Goal: Information Seeking & Learning: Learn about a topic

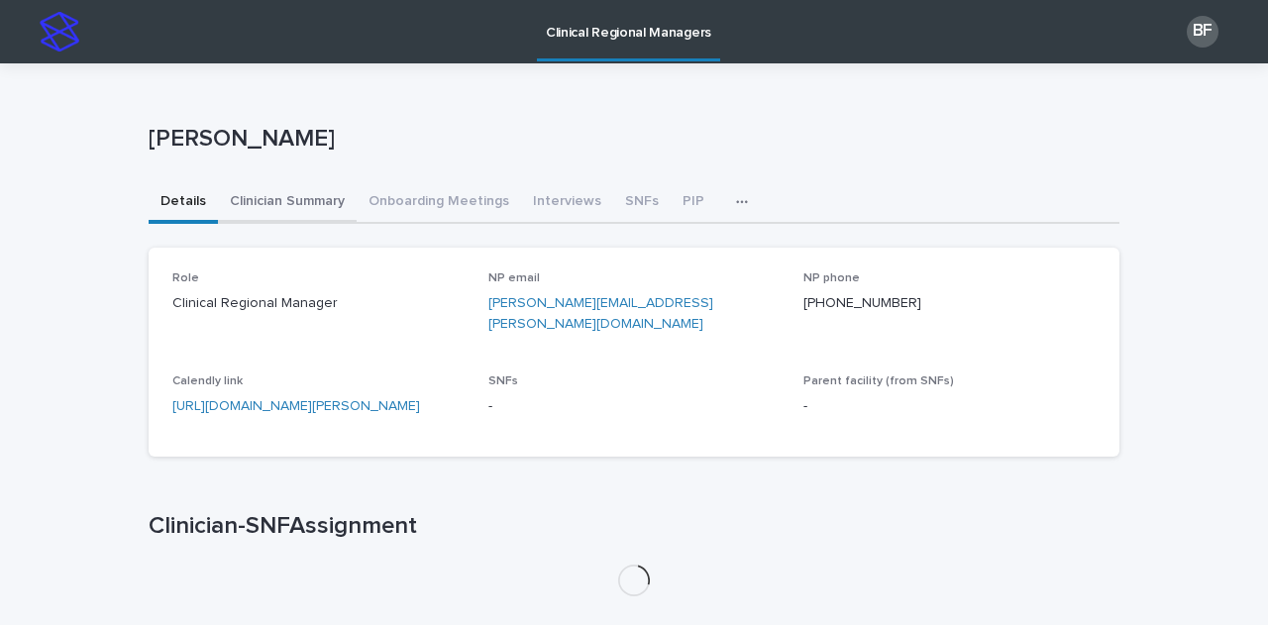
click at [258, 203] on button "Clinician Summary" at bounding box center [287, 203] width 139 height 42
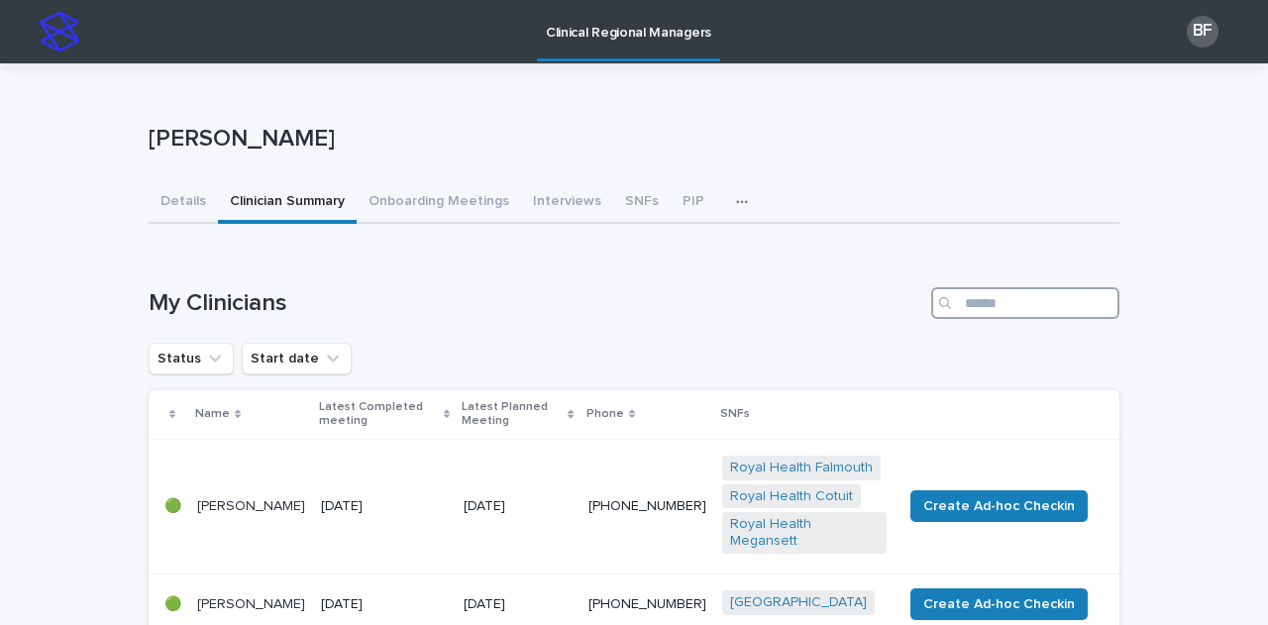
click at [982, 292] on input "Search" at bounding box center [1025, 303] width 188 height 32
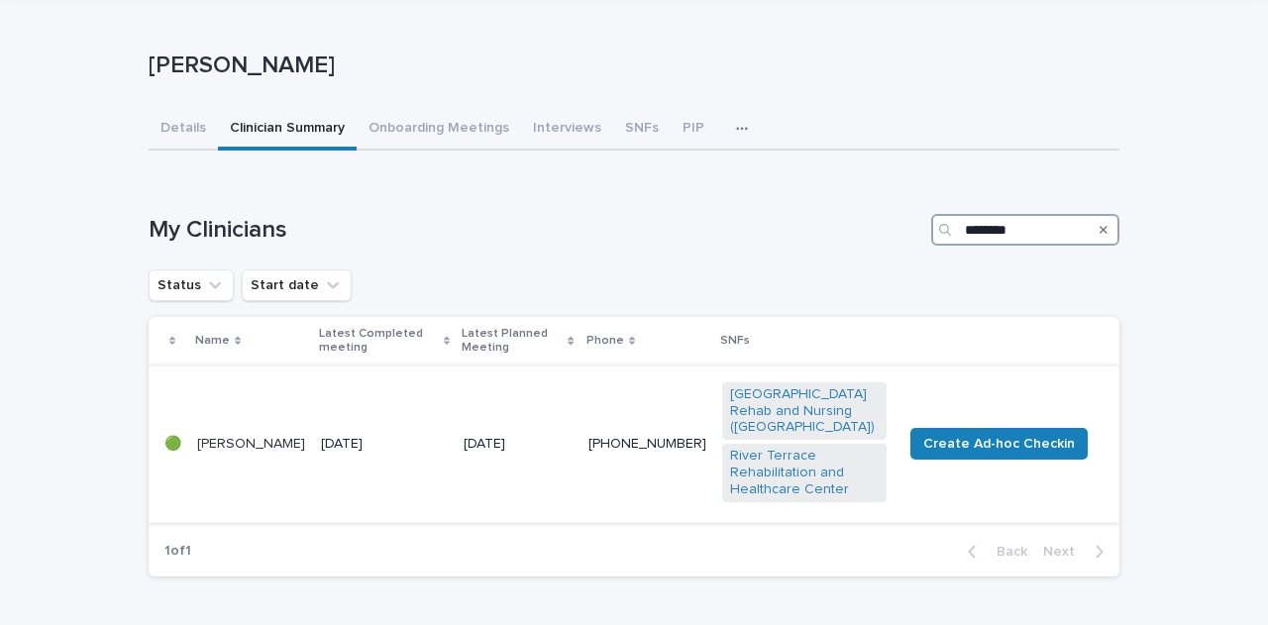
scroll to position [198, 0]
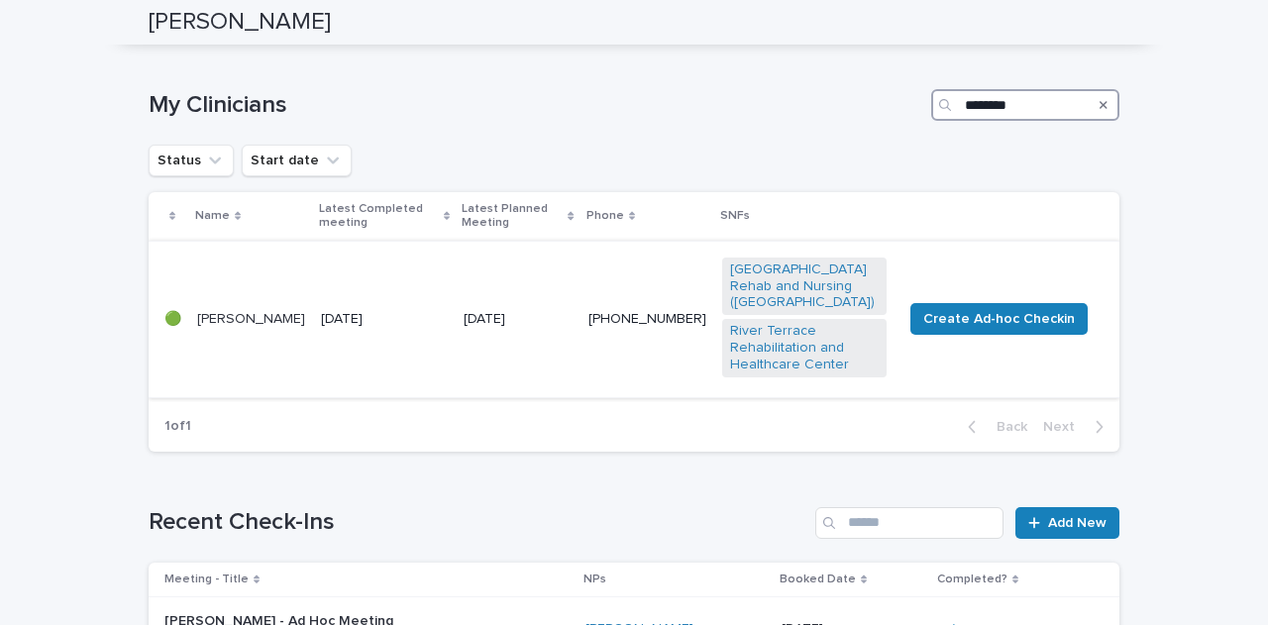
type input "********"
click at [389, 294] on td "[DATE]" at bounding box center [384, 319] width 143 height 156
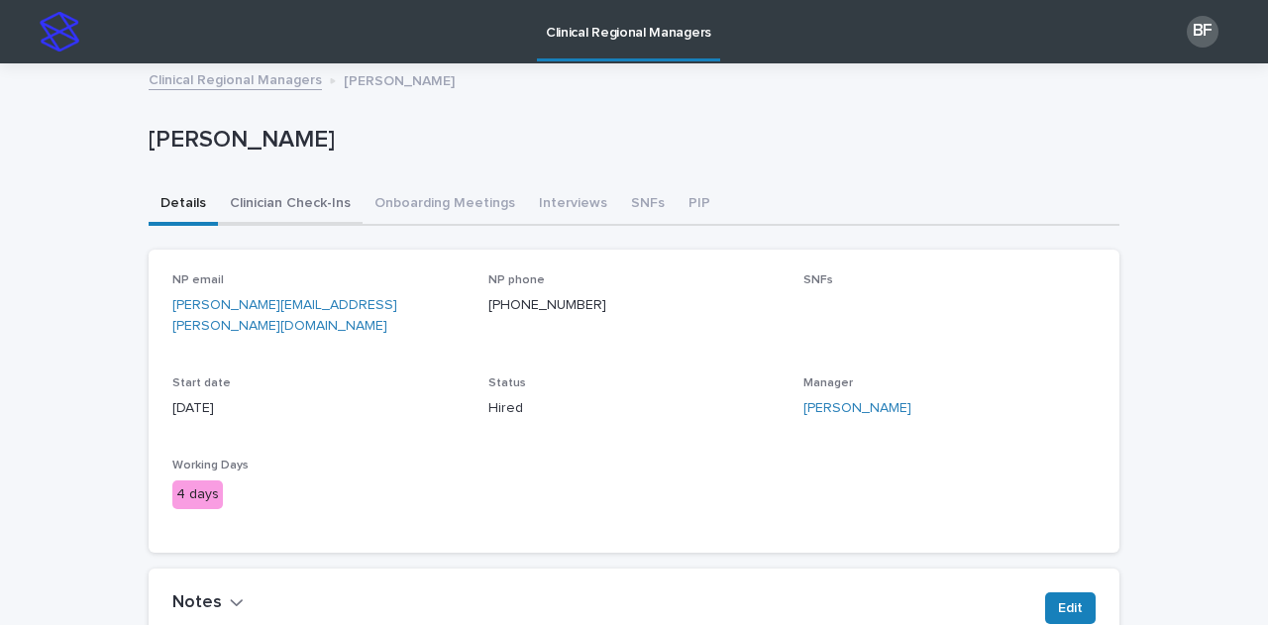
click at [256, 195] on button "Clinician Check-Ins" at bounding box center [290, 205] width 145 height 42
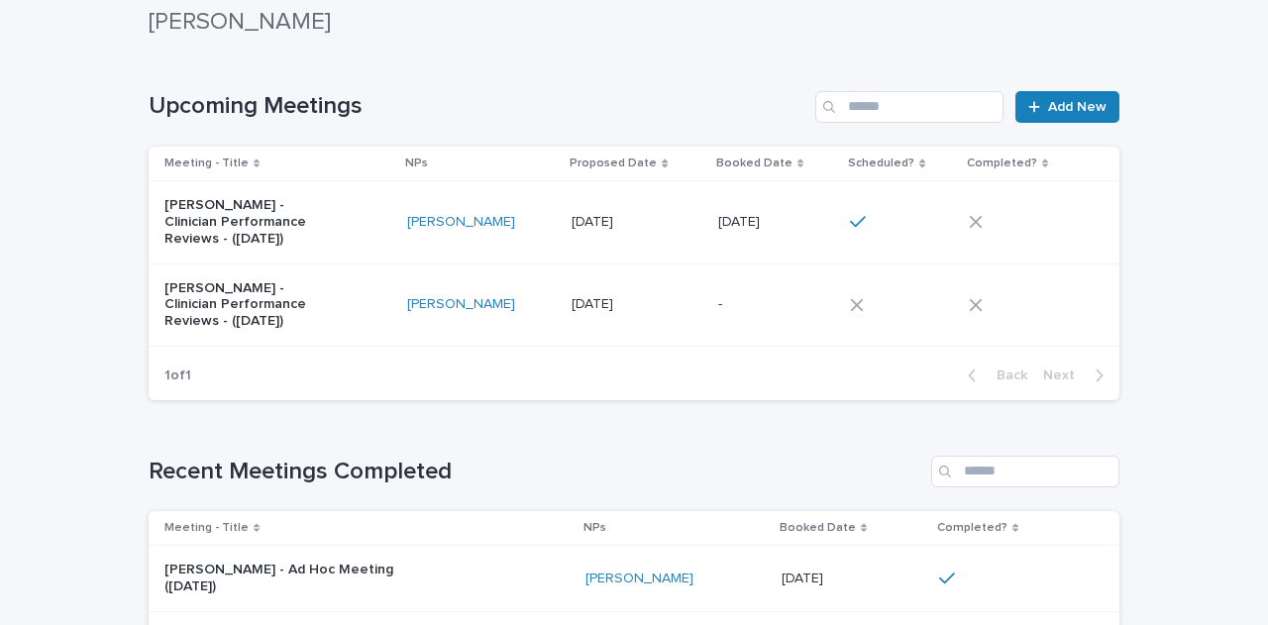
scroll to position [396, 0]
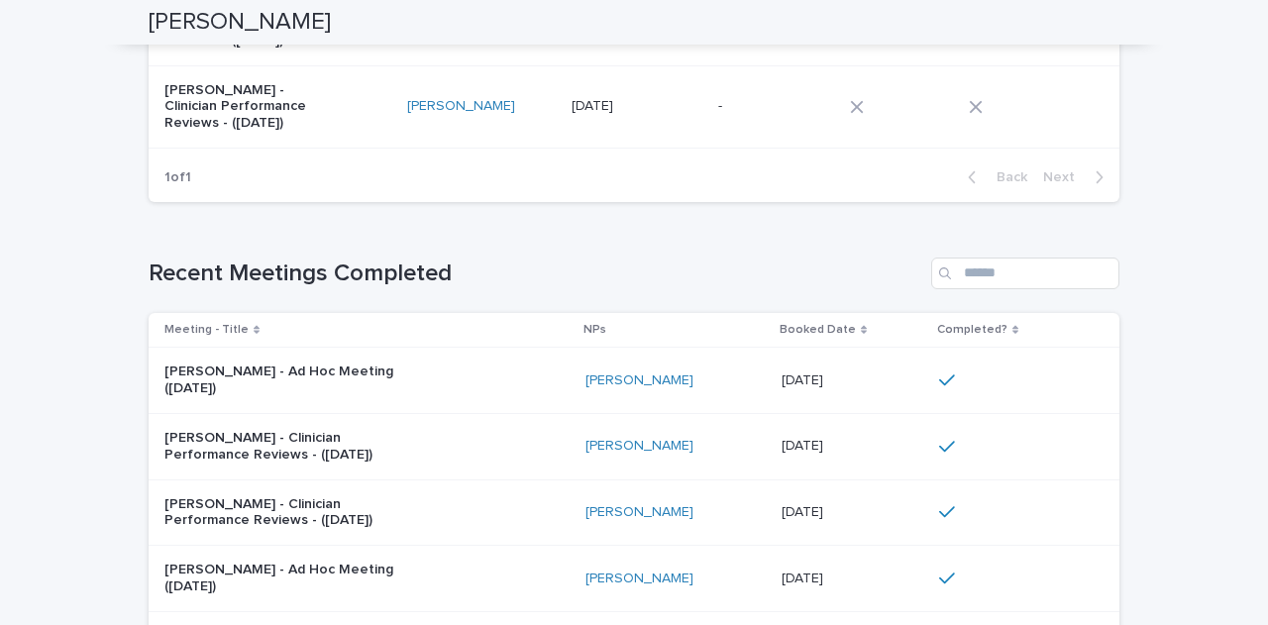
click at [505, 361] on div "[PERSON_NAME] - Ad Hoc Meeting ([DATE])" at bounding box center [366, 381] width 405 height 50
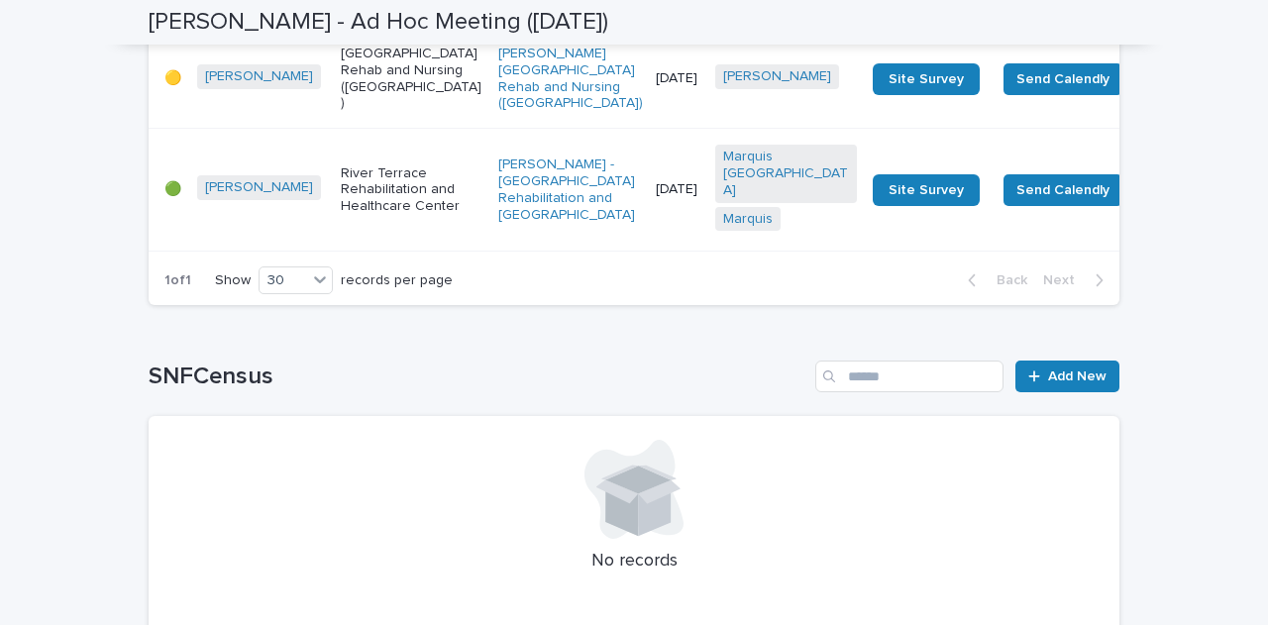
scroll to position [1761, 0]
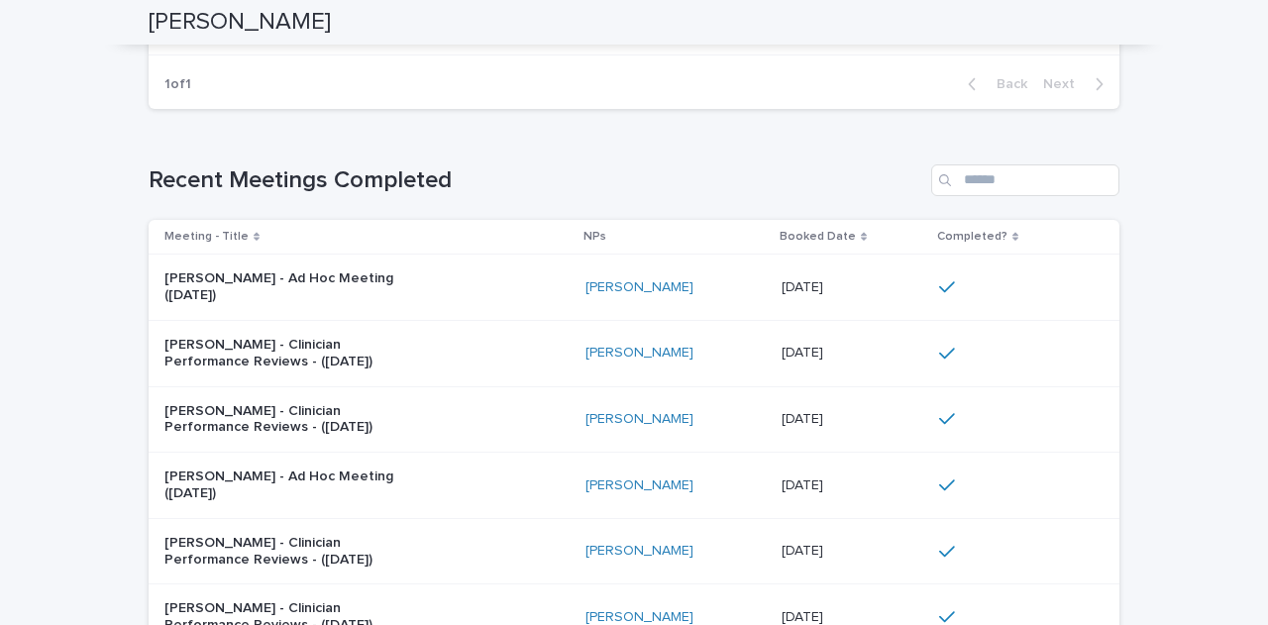
scroll to position [594, 0]
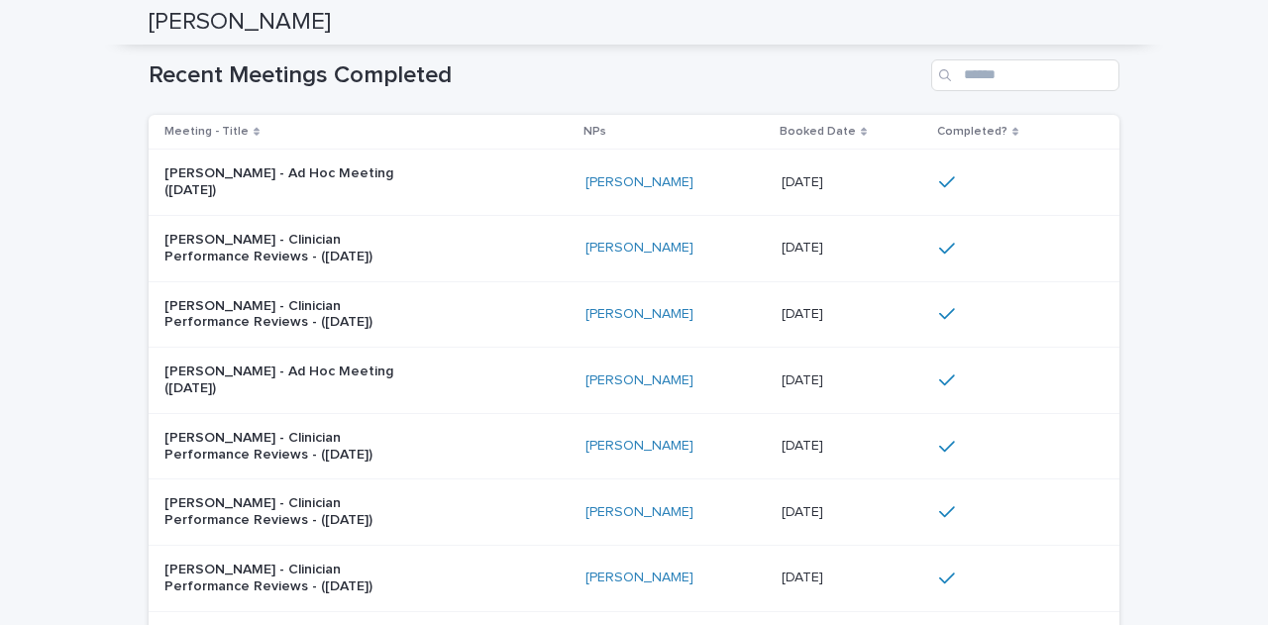
click at [410, 245] on div "[PERSON_NAME] - Clinician Performance Reviews - ([DATE])" at bounding box center [366, 249] width 405 height 50
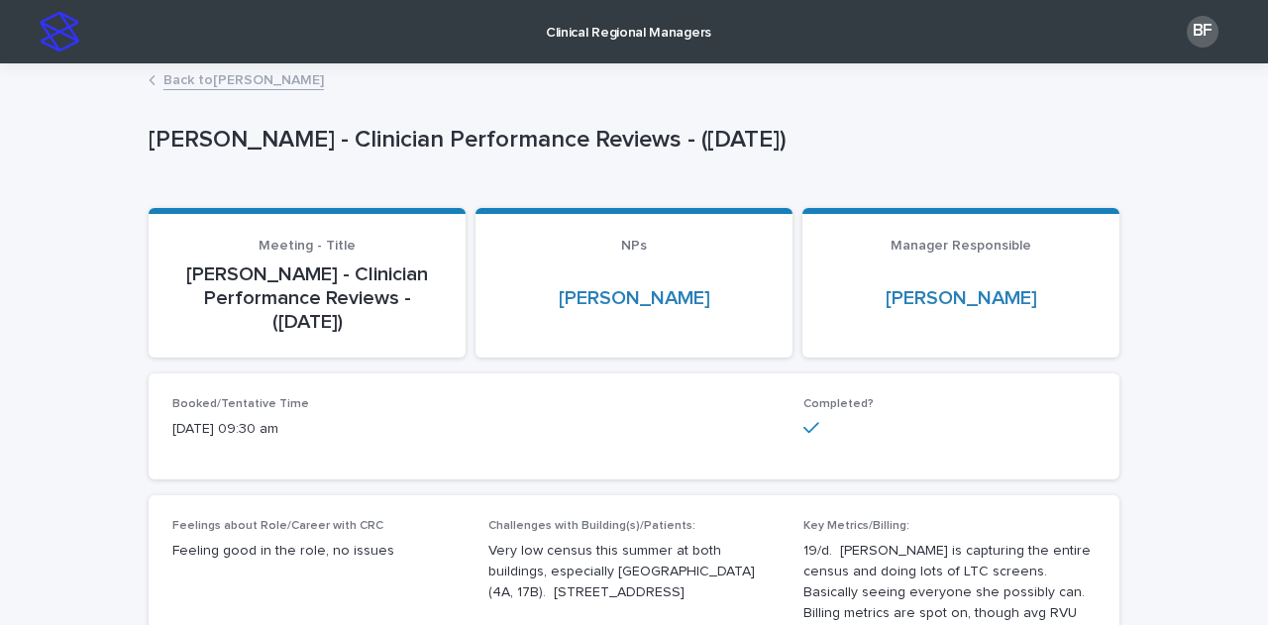
click at [285, 83] on link "Back to [PERSON_NAME]" at bounding box center [243, 78] width 160 height 23
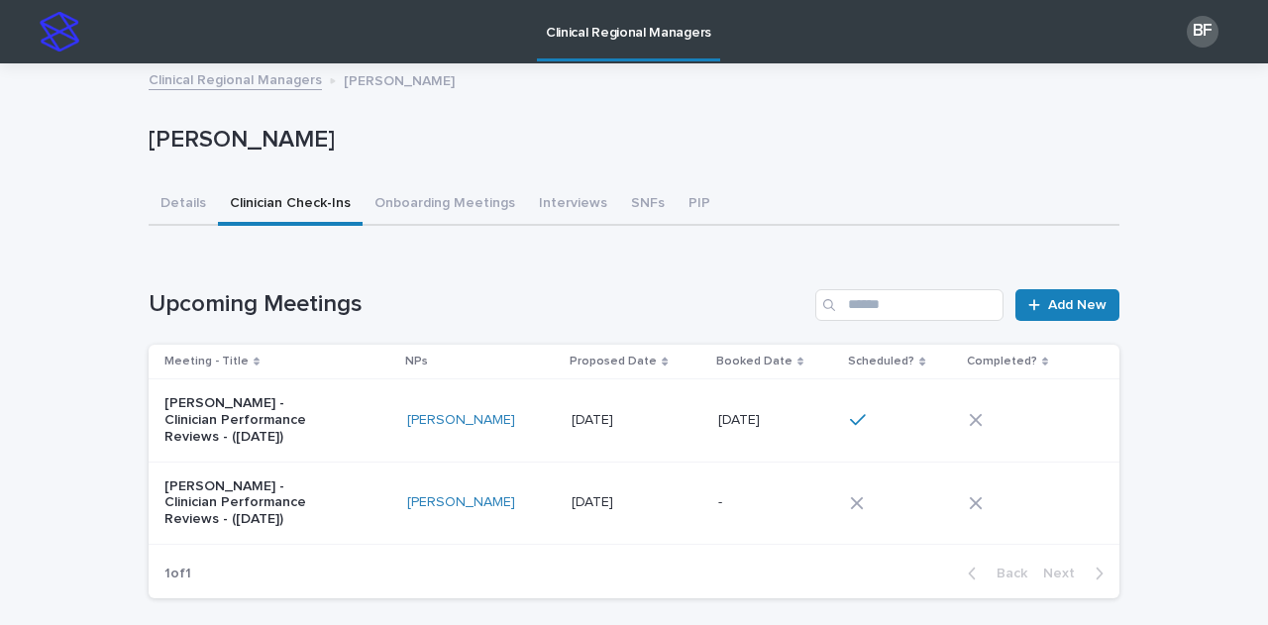
click at [214, 76] on link "Clinical Regional Managers" at bounding box center [235, 78] width 173 height 23
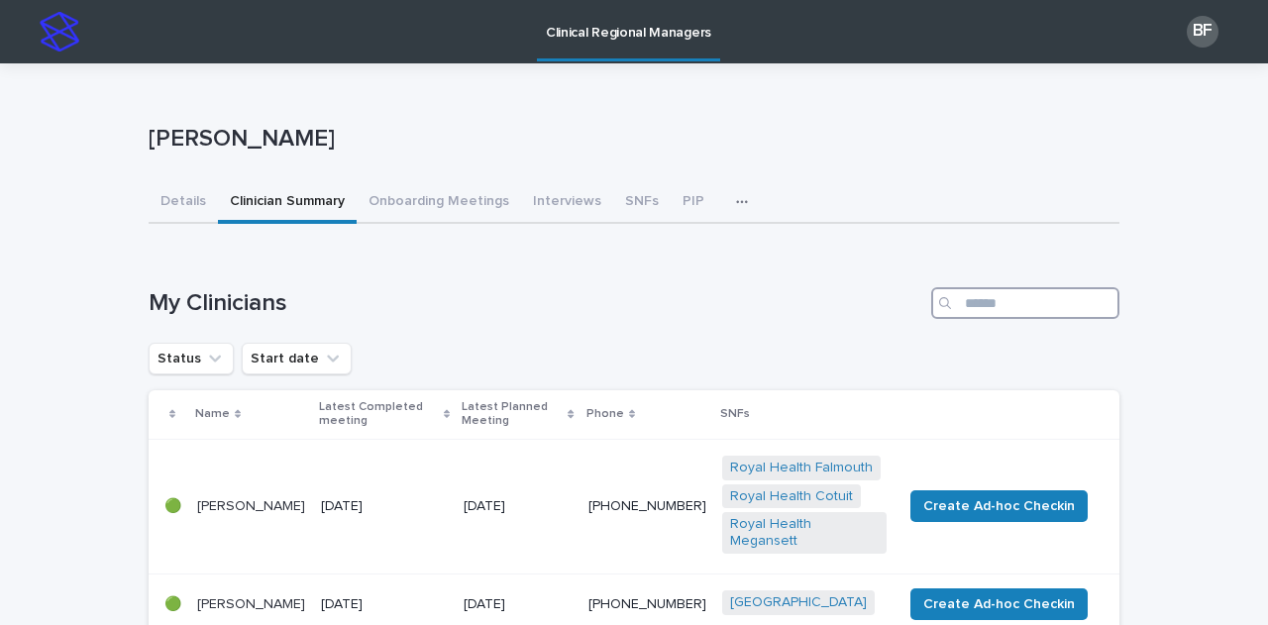
click at [976, 302] on input "Search" at bounding box center [1025, 303] width 188 height 32
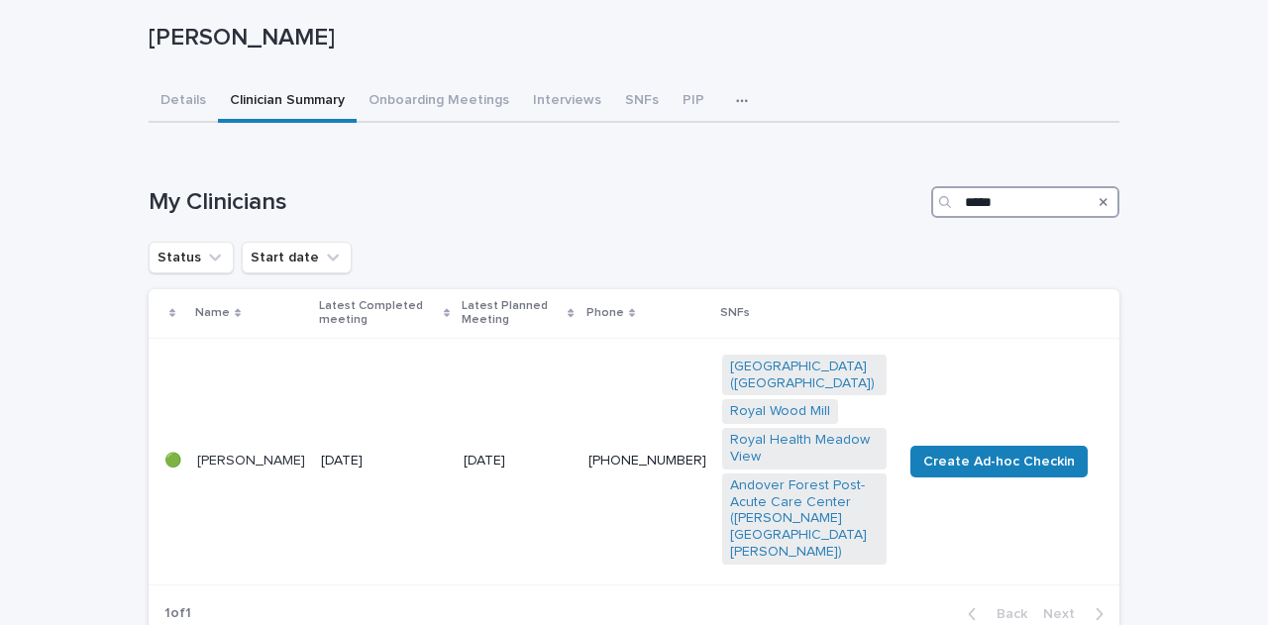
scroll to position [198, 0]
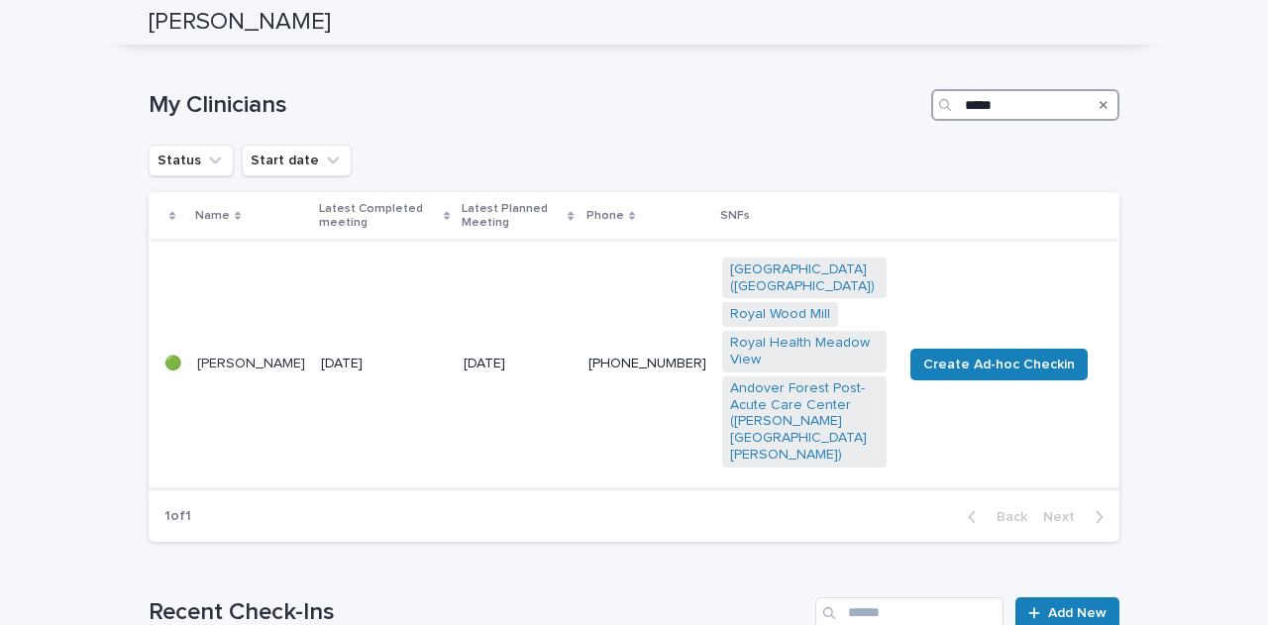
type input "*****"
click at [376, 290] on td "[DATE]" at bounding box center [384, 364] width 143 height 247
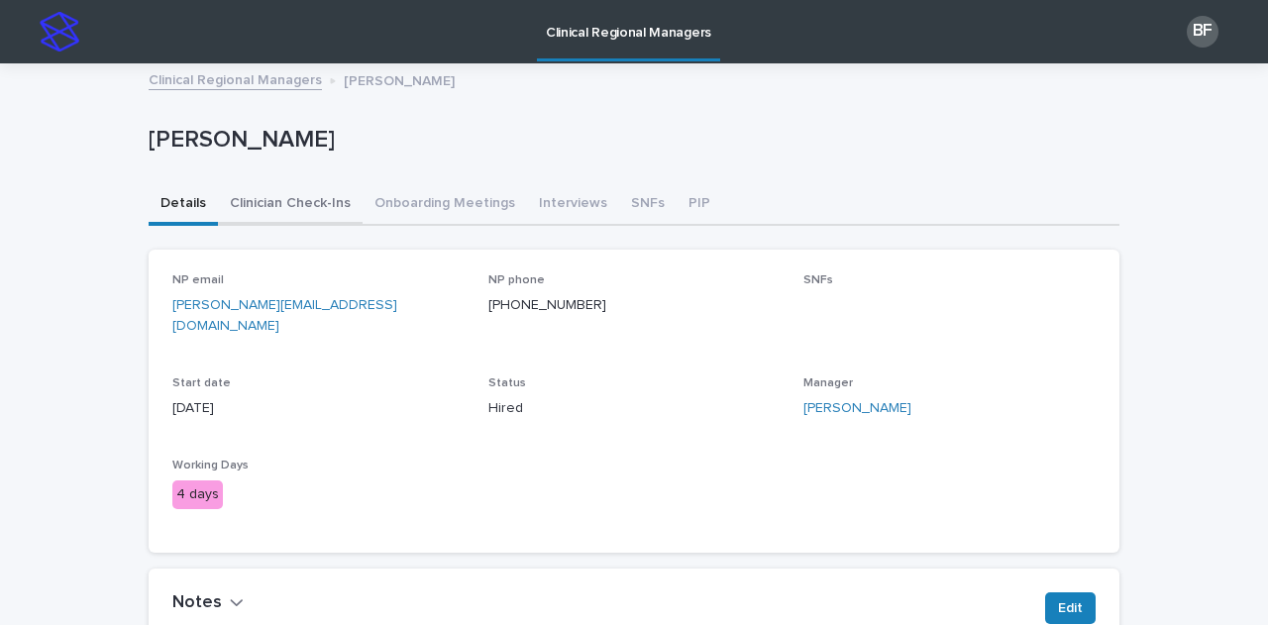
click at [236, 204] on button "Clinician Check-Ins" at bounding box center [290, 205] width 145 height 42
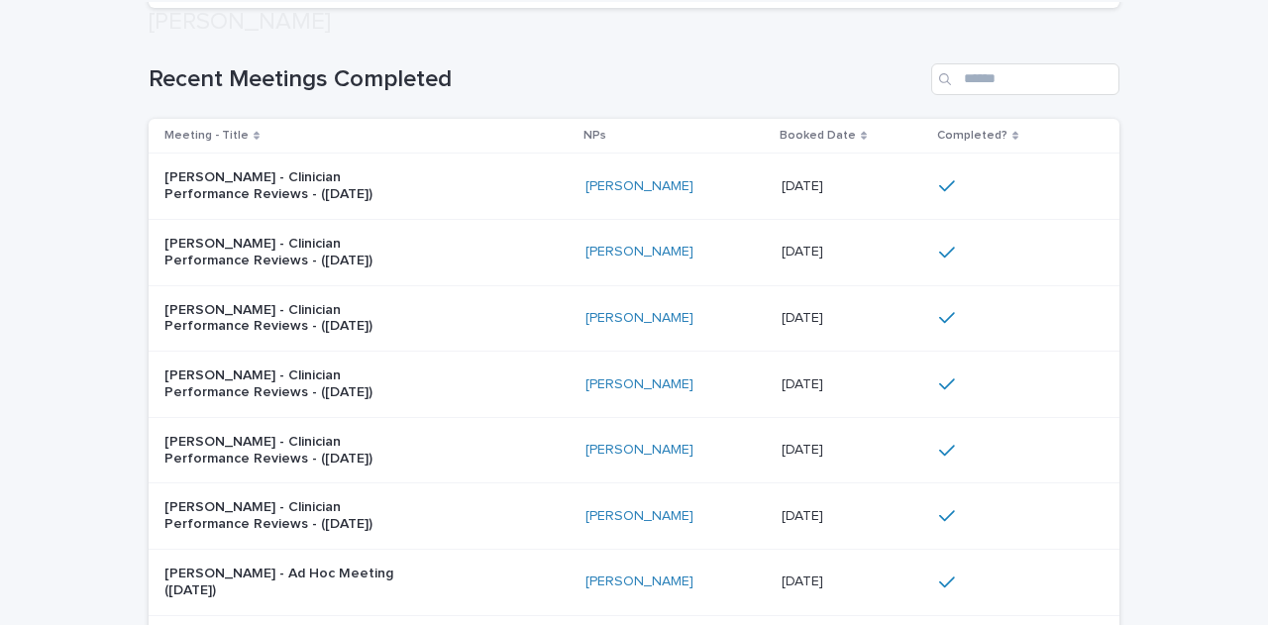
scroll to position [594, 0]
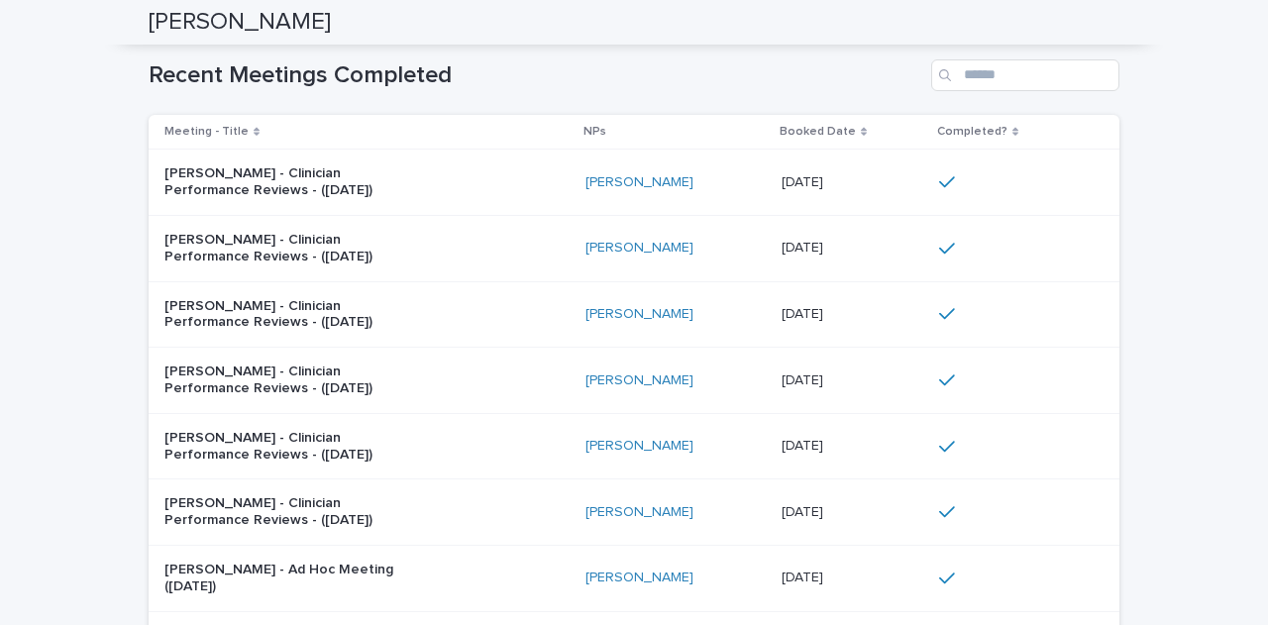
click at [462, 189] on div "[PERSON_NAME] - Clinician Performance Reviews - ([DATE])" at bounding box center [366, 182] width 405 height 50
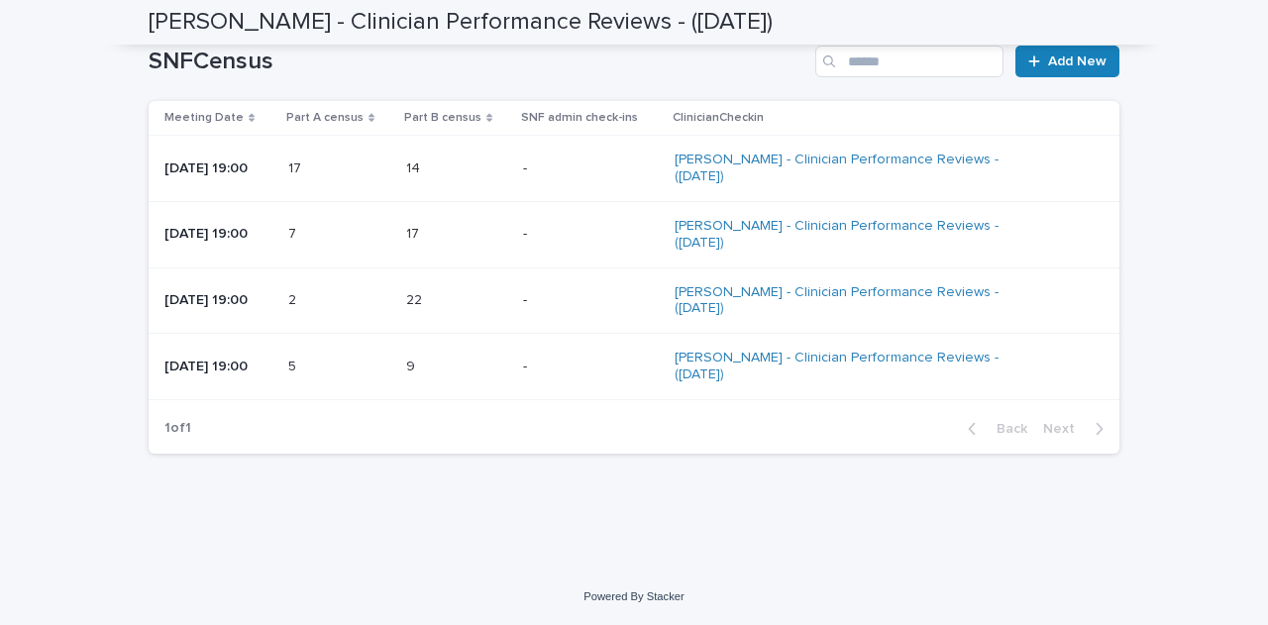
scroll to position [2054, 0]
click at [359, 302] on p at bounding box center [339, 300] width 102 height 17
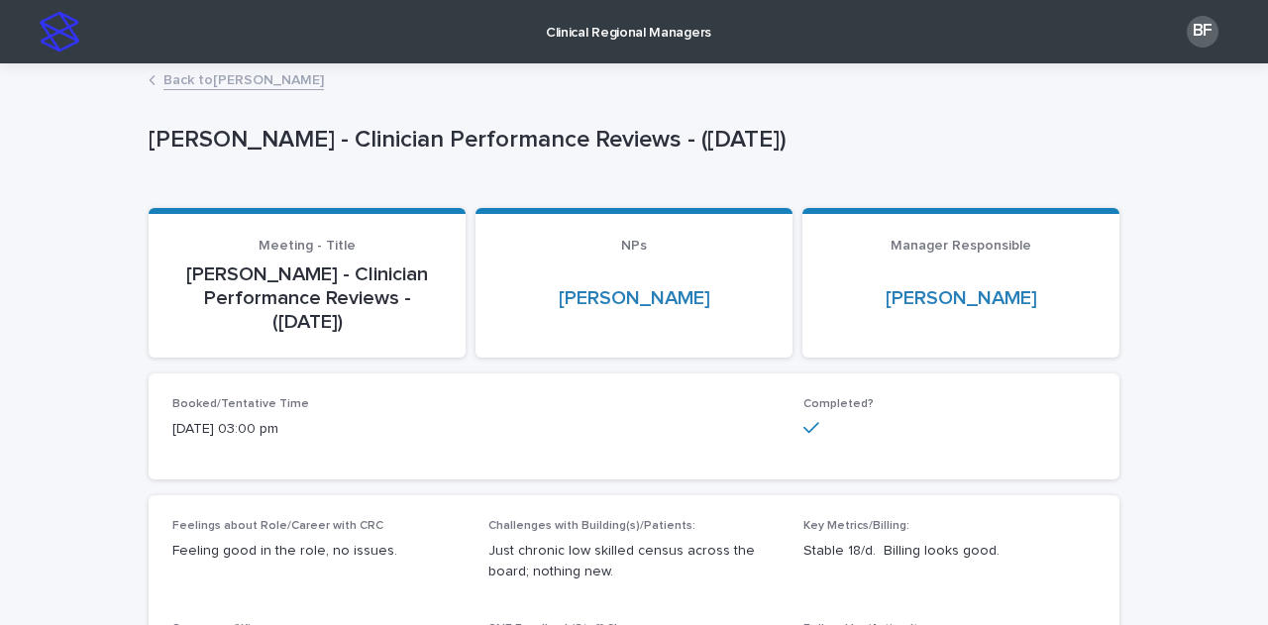
click at [206, 83] on link "Back to [PERSON_NAME]" at bounding box center [243, 78] width 160 height 23
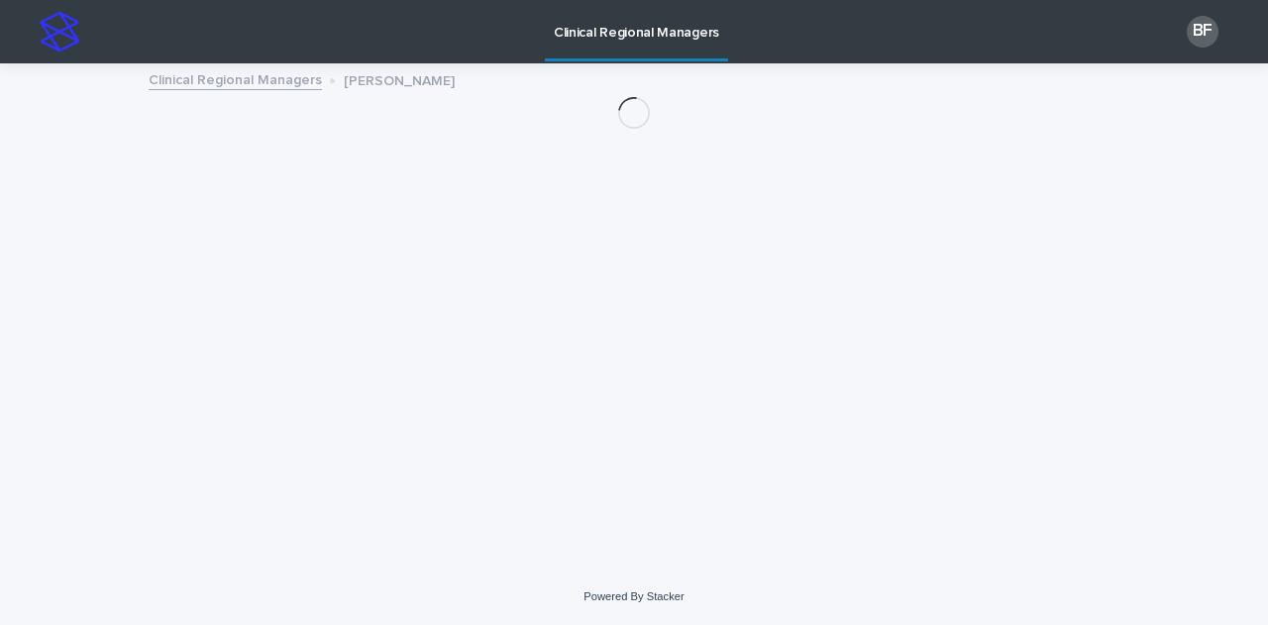
click at [197, 84] on link "Clinical Regional Managers" at bounding box center [235, 78] width 173 height 23
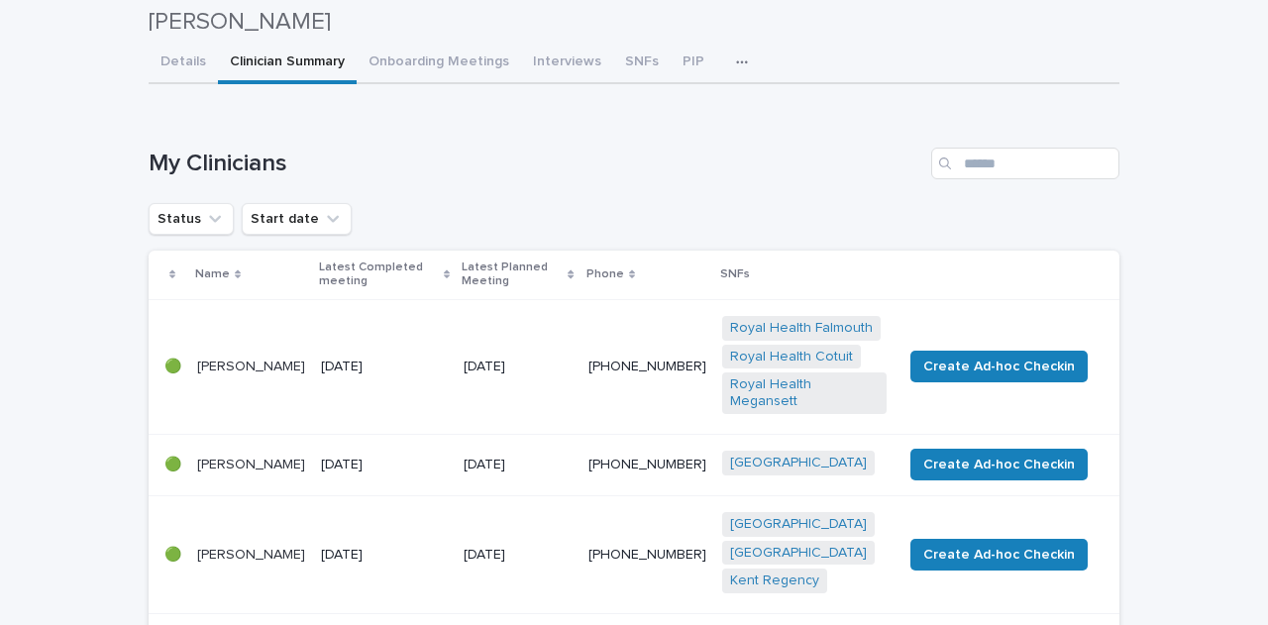
scroll to position [99, 0]
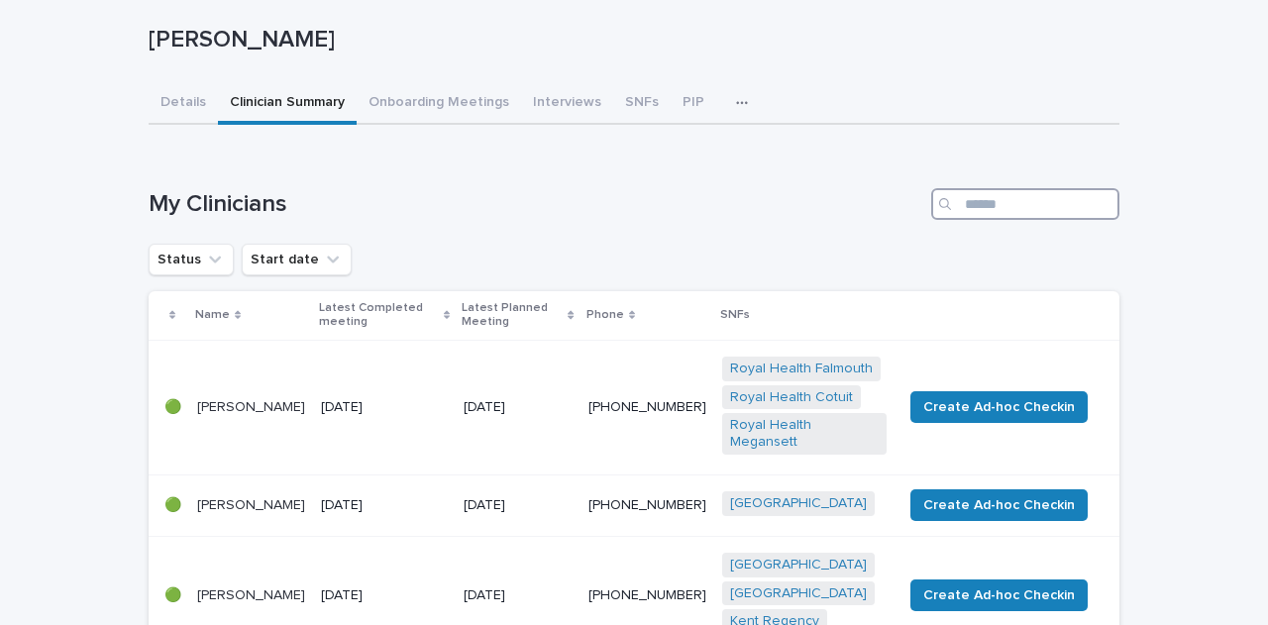
click at [972, 203] on input "Search" at bounding box center [1025, 204] width 188 height 32
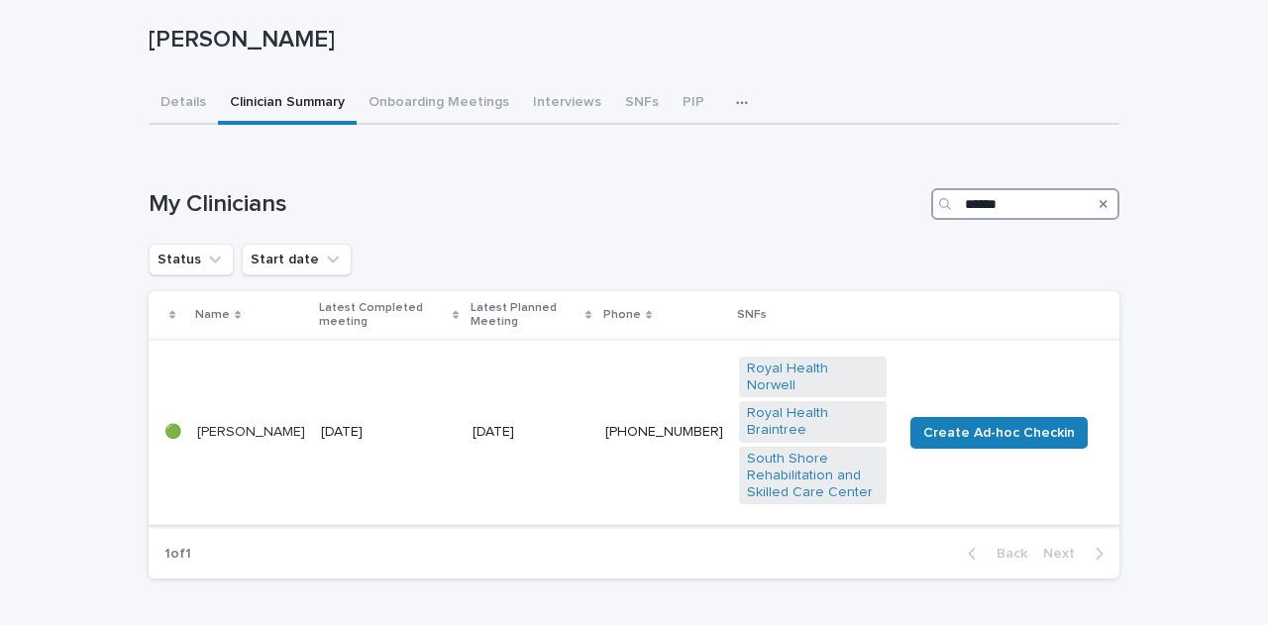
type input "******"
click at [343, 376] on td "[DATE]" at bounding box center [389, 432] width 152 height 185
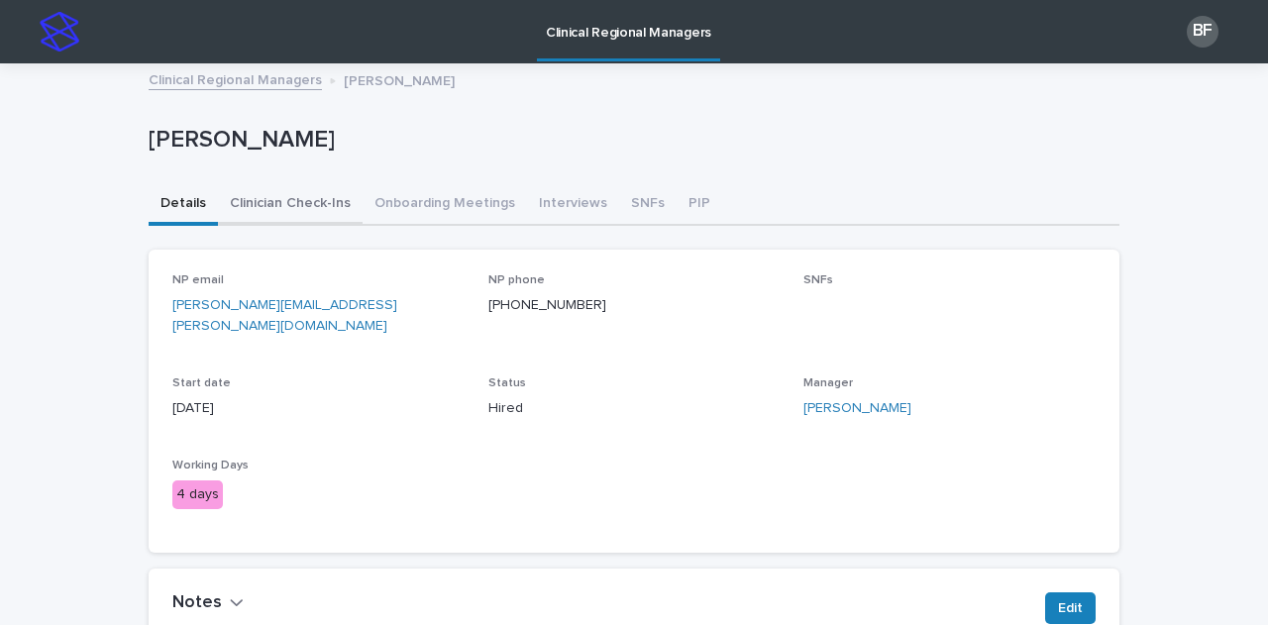
click at [293, 205] on button "Clinician Check-Ins" at bounding box center [290, 205] width 145 height 42
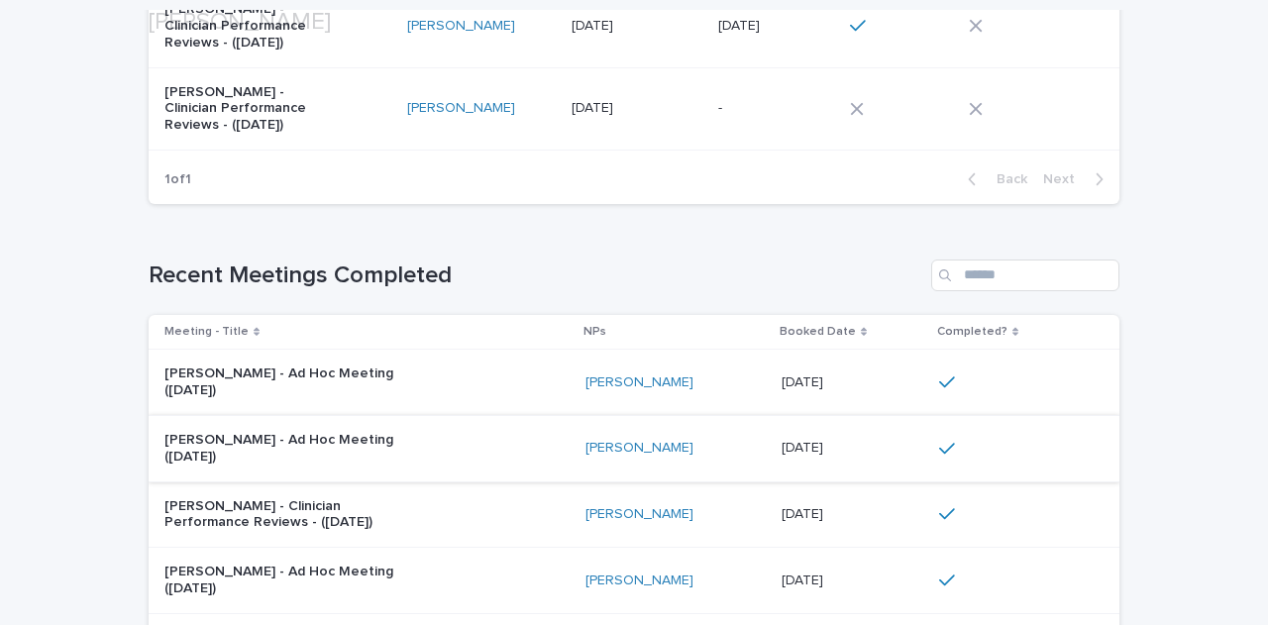
scroll to position [495, 0]
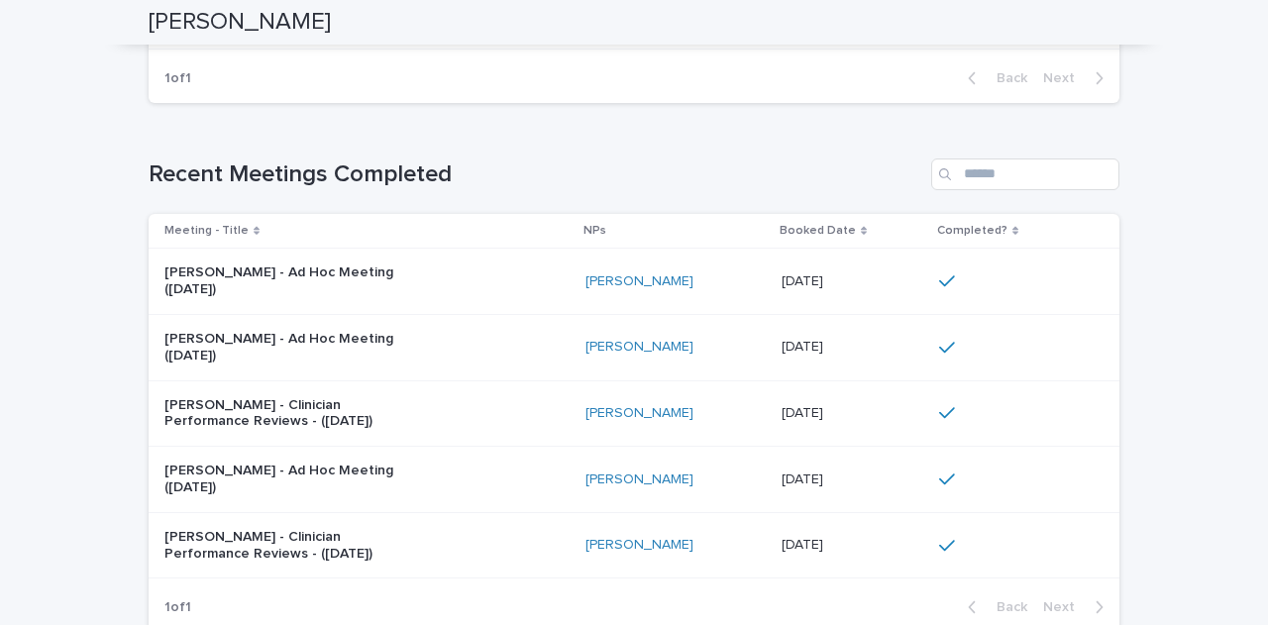
click at [424, 407] on div "[PERSON_NAME] - Clinician Performance Reviews - ([DATE])" at bounding box center [366, 414] width 405 height 50
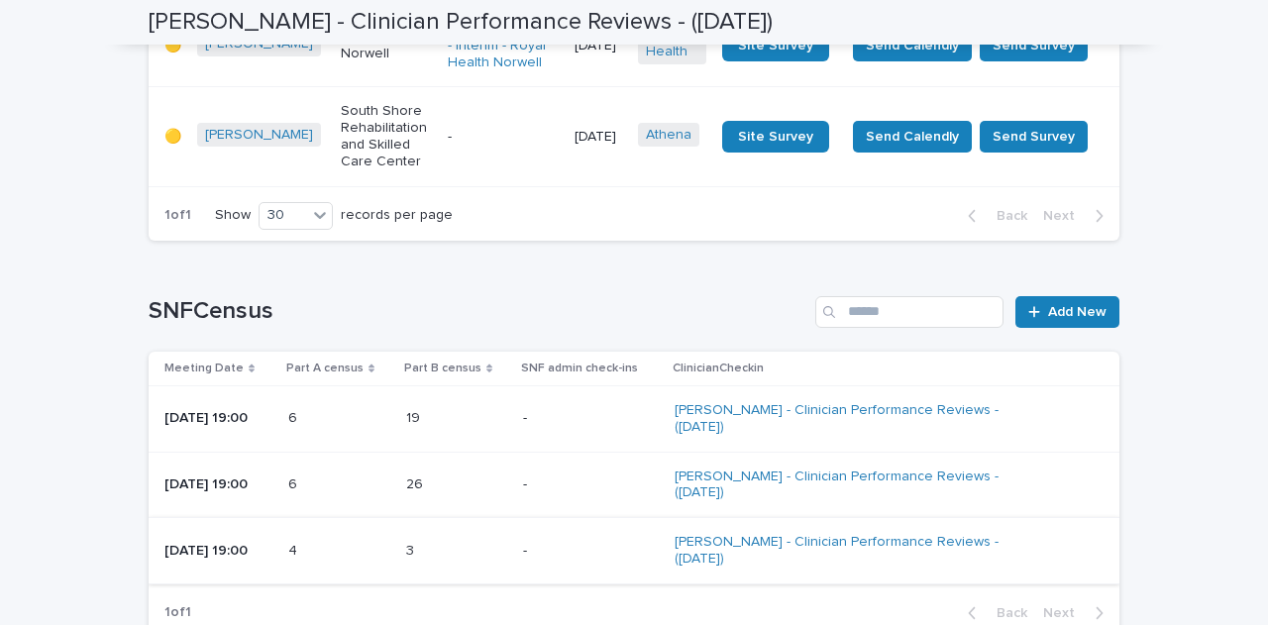
scroll to position [1960, 0]
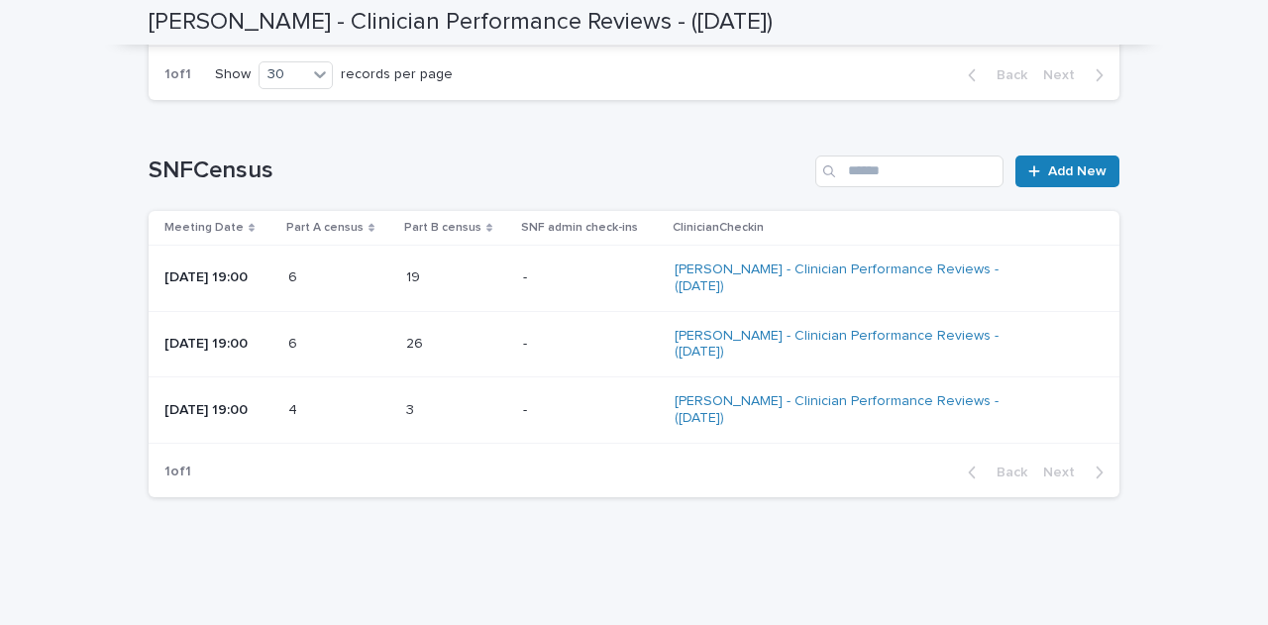
click at [378, 397] on div "4 4" at bounding box center [339, 410] width 102 height 33
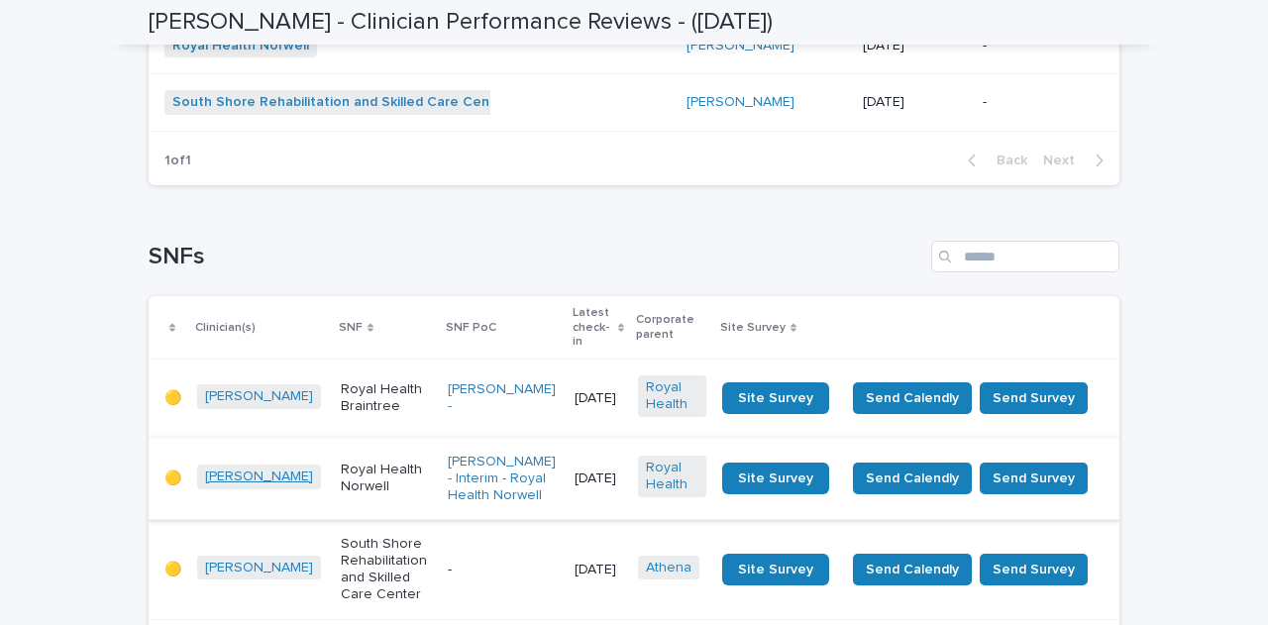
scroll to position [1999, 0]
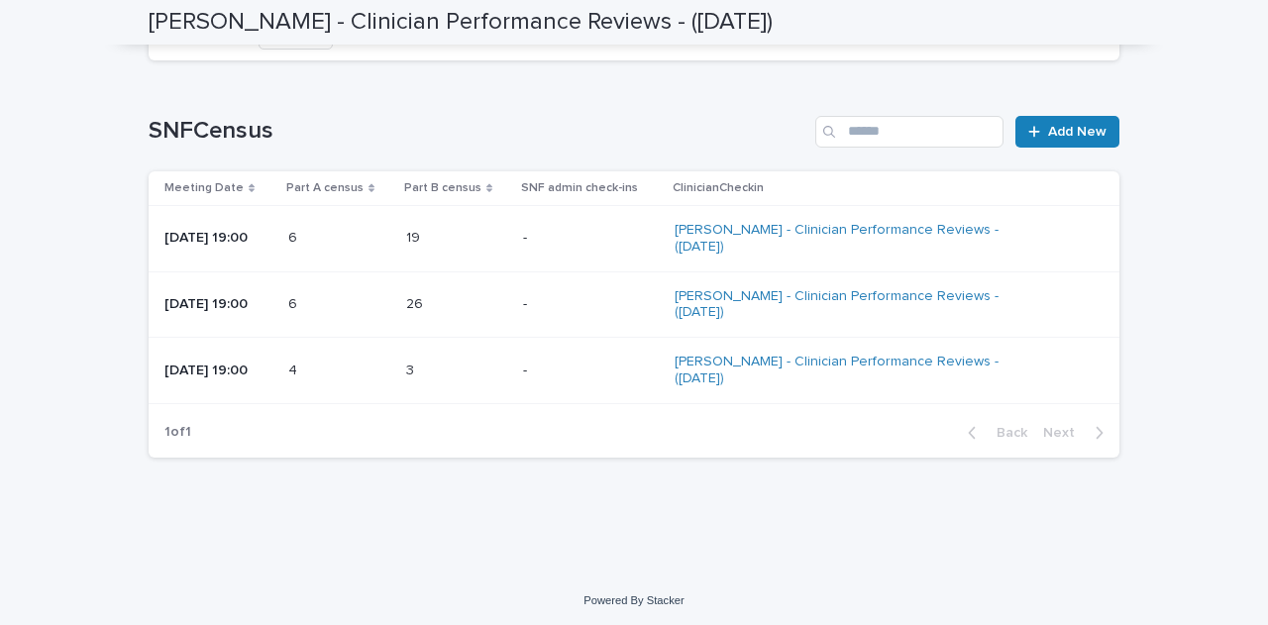
click at [366, 246] on div "6 6" at bounding box center [339, 238] width 102 height 33
click at [337, 296] on p at bounding box center [339, 304] width 102 height 17
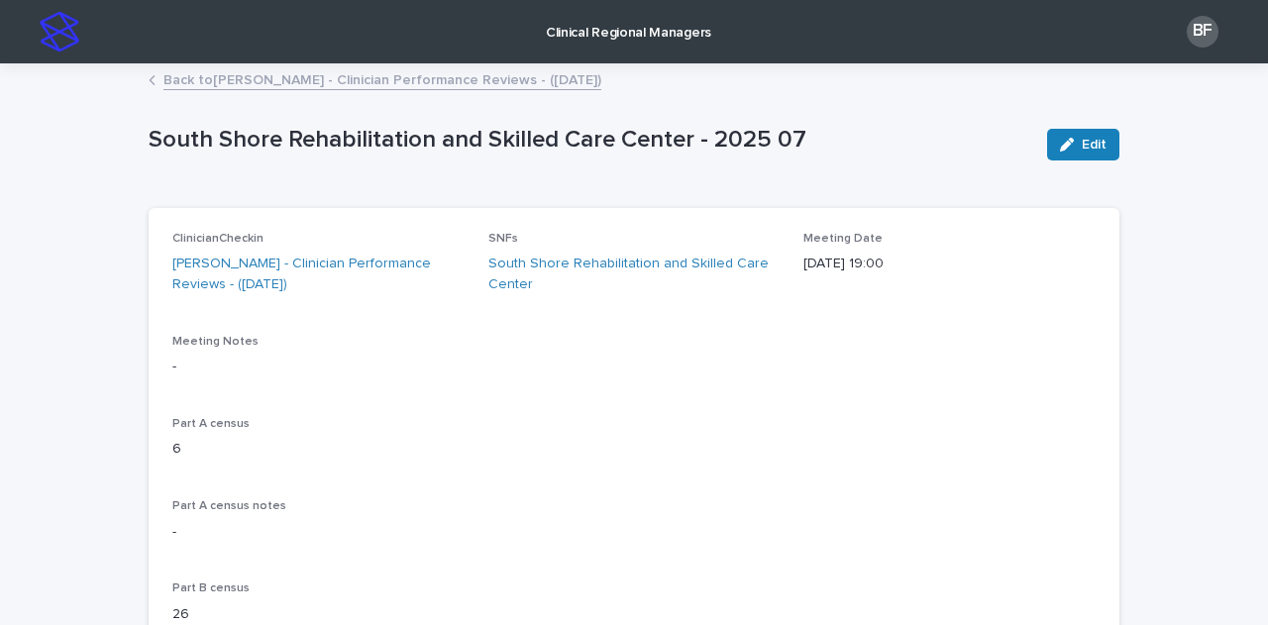
click at [644, 41] on link "Clinical Regional Managers" at bounding box center [628, 30] width 183 height 61
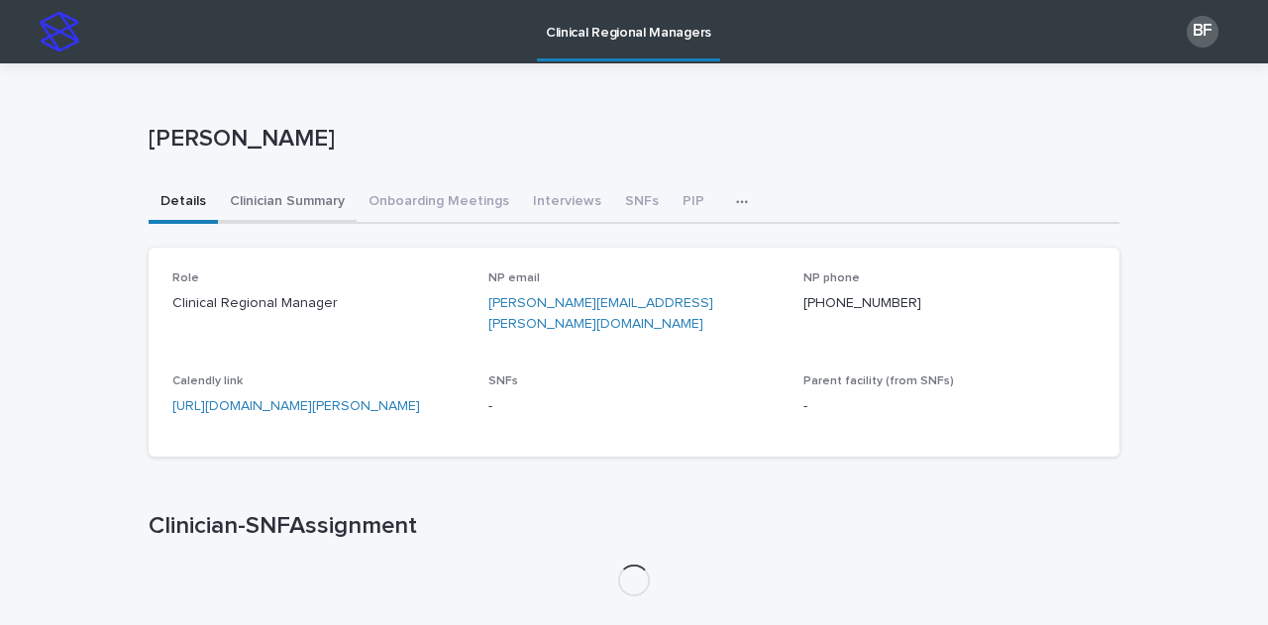
click at [295, 192] on button "Clinician Summary" at bounding box center [287, 203] width 139 height 42
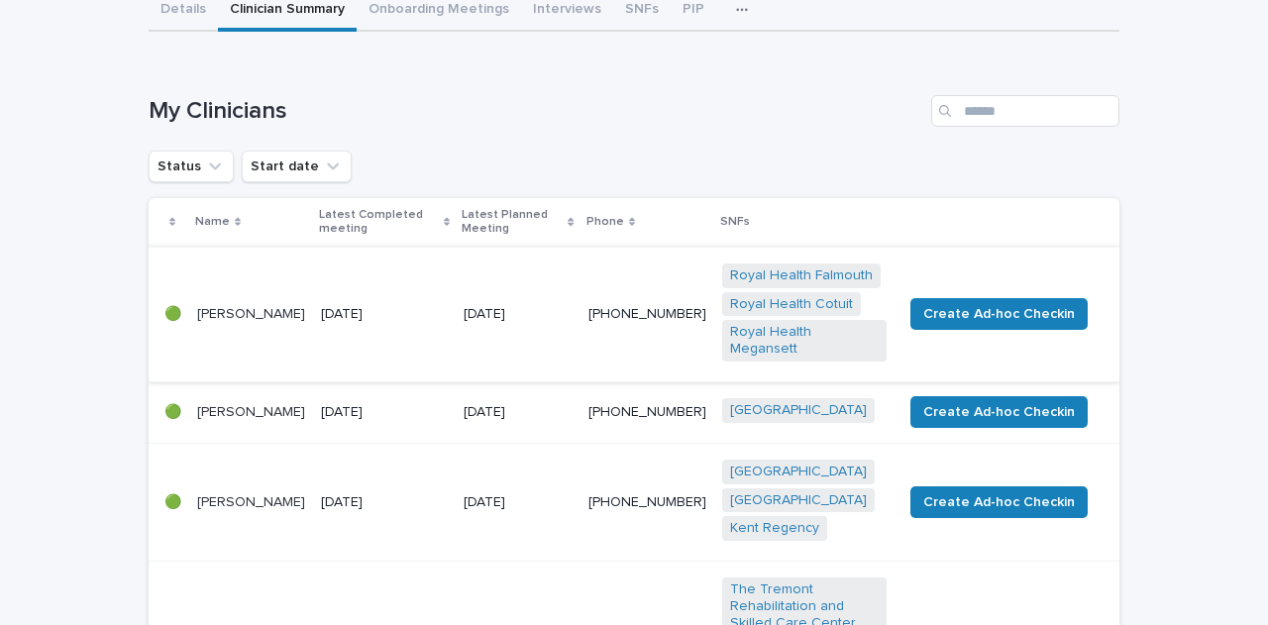
scroll to position [198, 0]
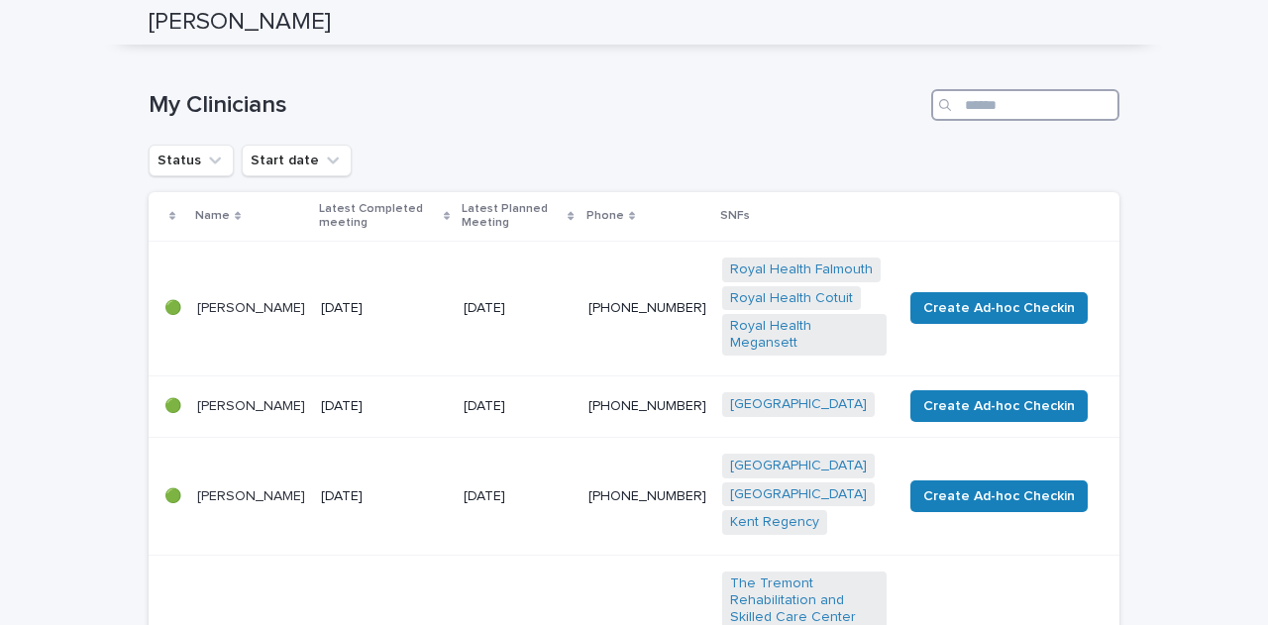
click at [995, 108] on input "Search" at bounding box center [1025, 105] width 188 height 32
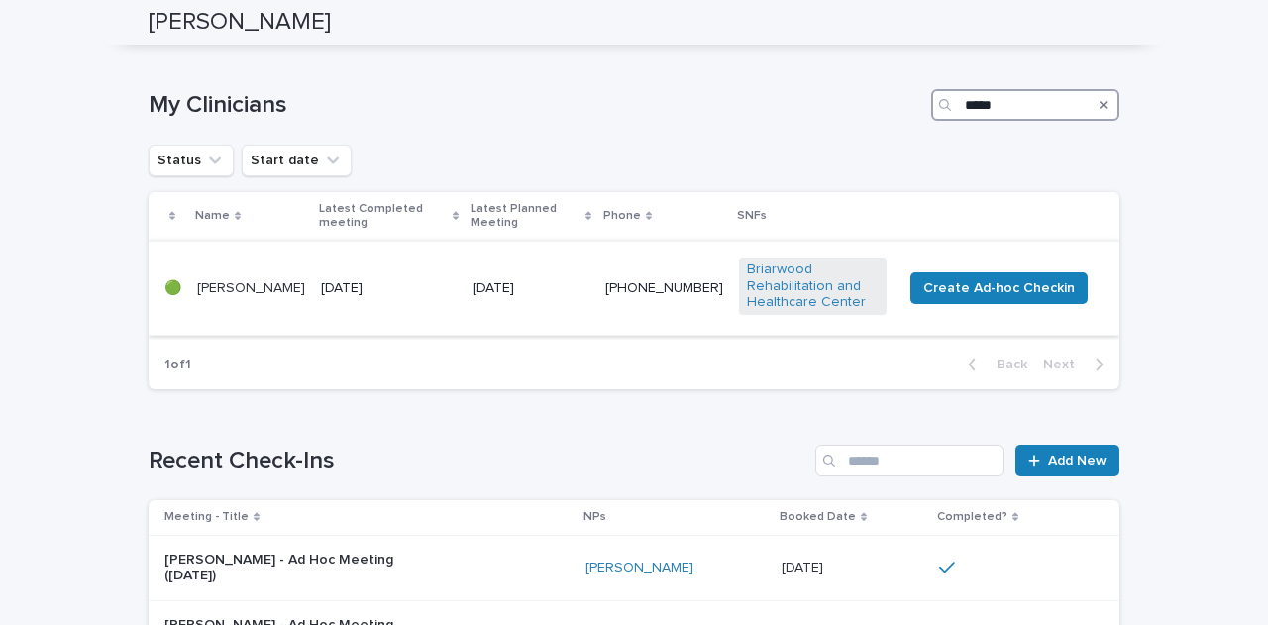
type input "*****"
click at [377, 276] on div "[DATE]" at bounding box center [389, 286] width 136 height 21
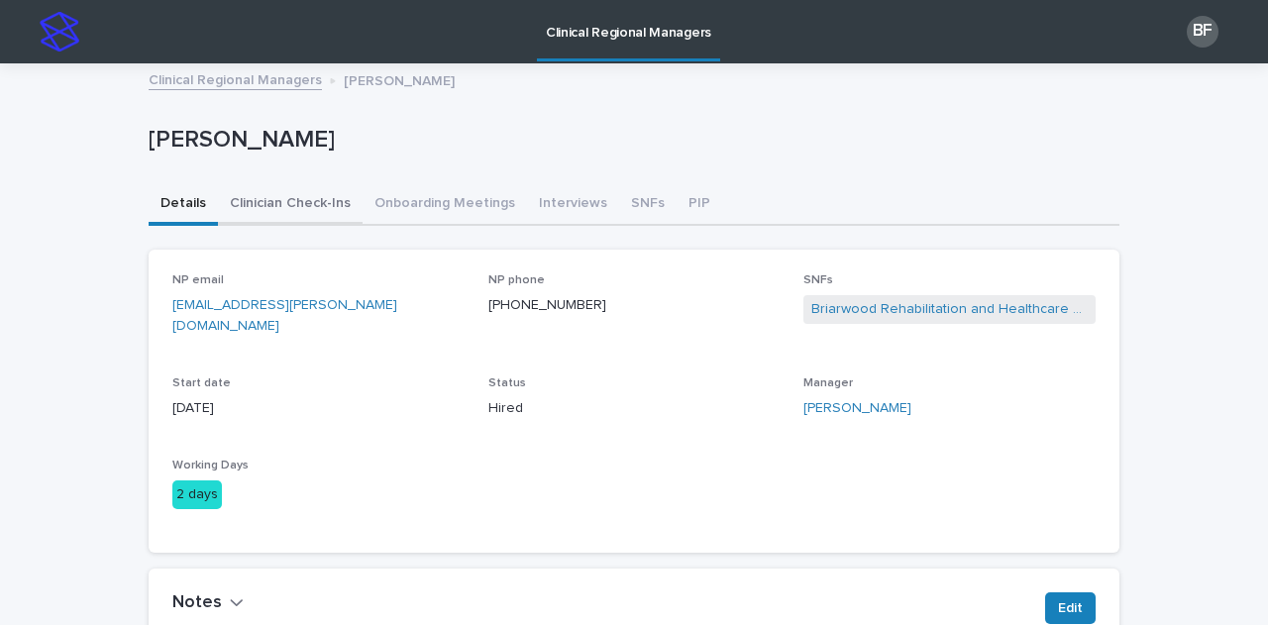
click at [299, 205] on button "Clinician Check-Ins" at bounding box center [290, 205] width 145 height 42
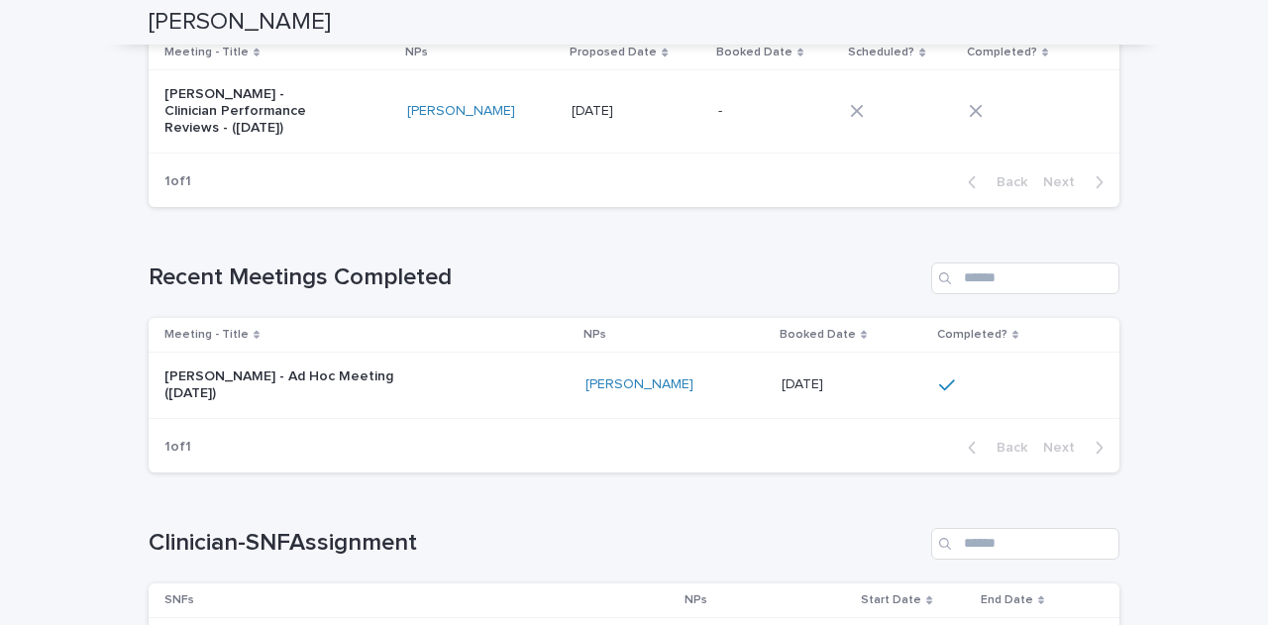
scroll to position [297, 0]
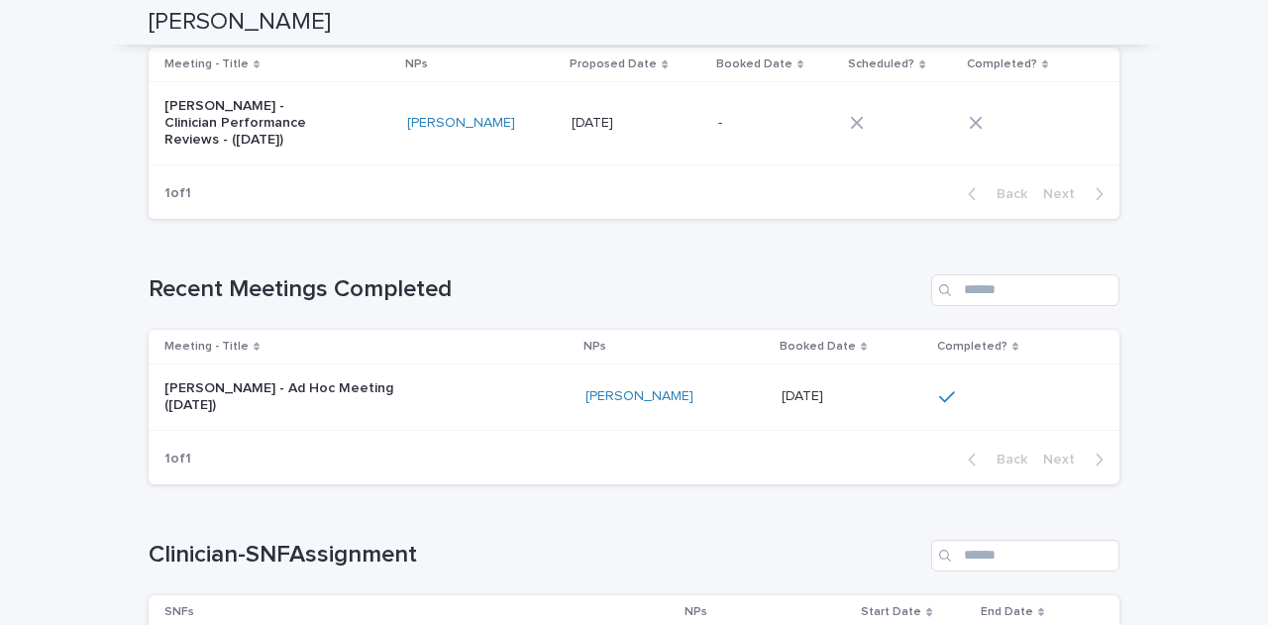
click at [517, 391] on div "[PERSON_NAME] - Ad Hoc Meeting ([DATE])" at bounding box center [366, 397] width 405 height 50
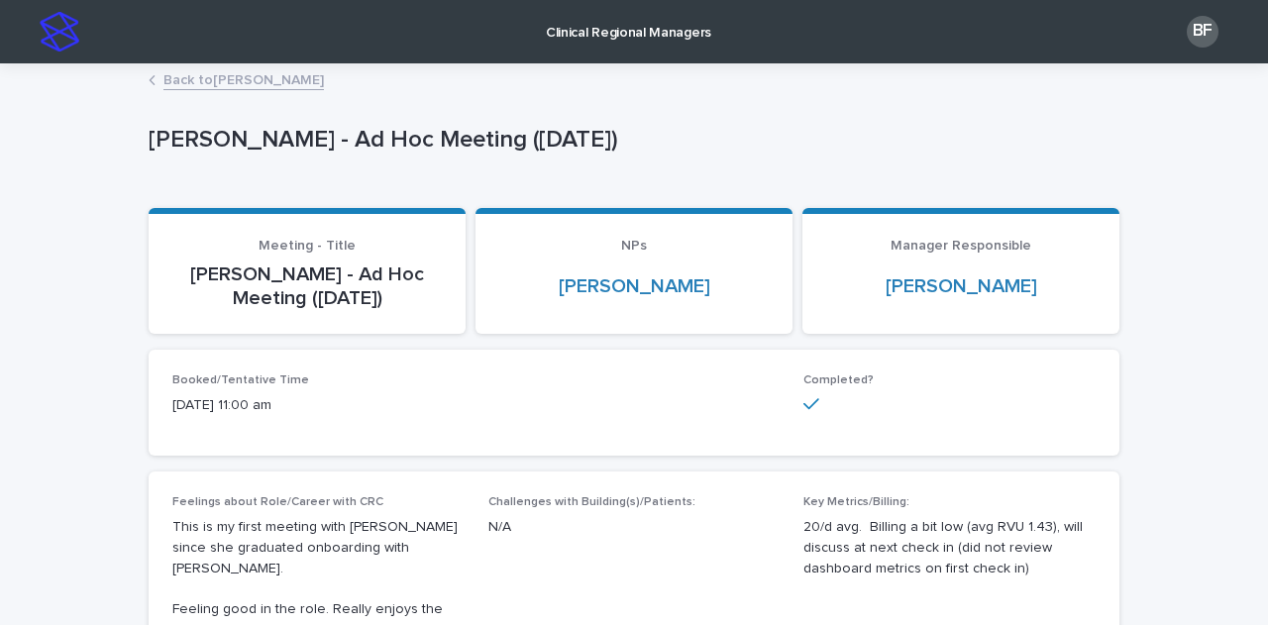
click at [248, 84] on link "Back to [PERSON_NAME]" at bounding box center [243, 78] width 160 height 23
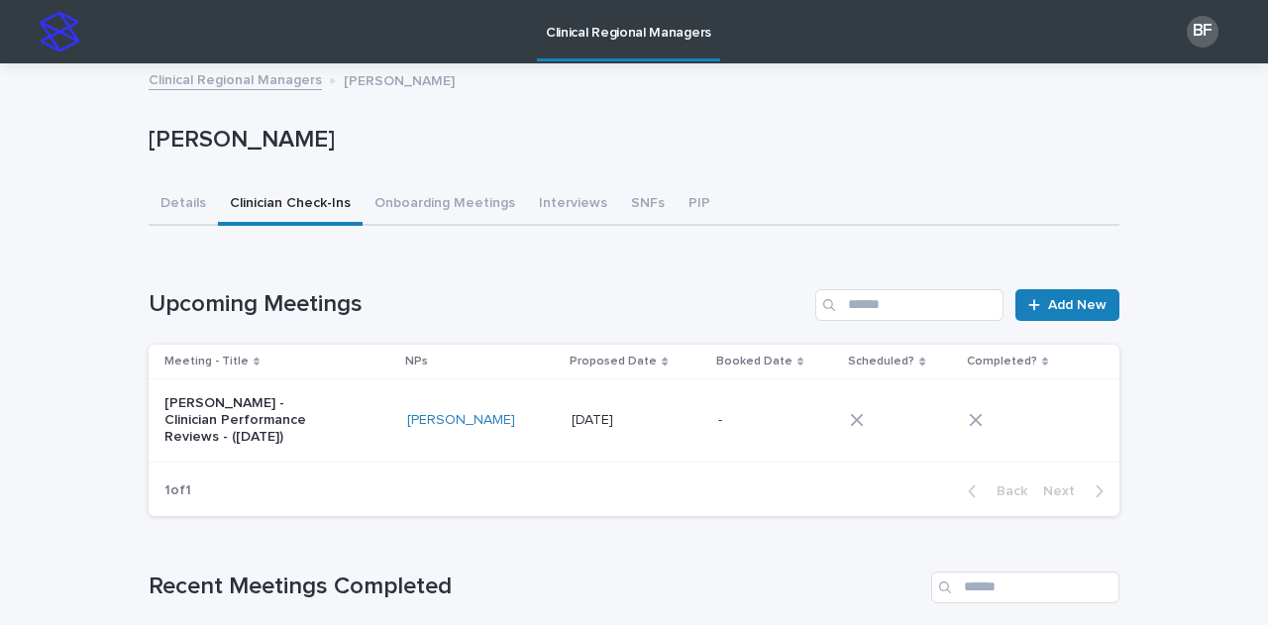
click at [221, 84] on link "Clinical Regional Managers" at bounding box center [235, 78] width 173 height 23
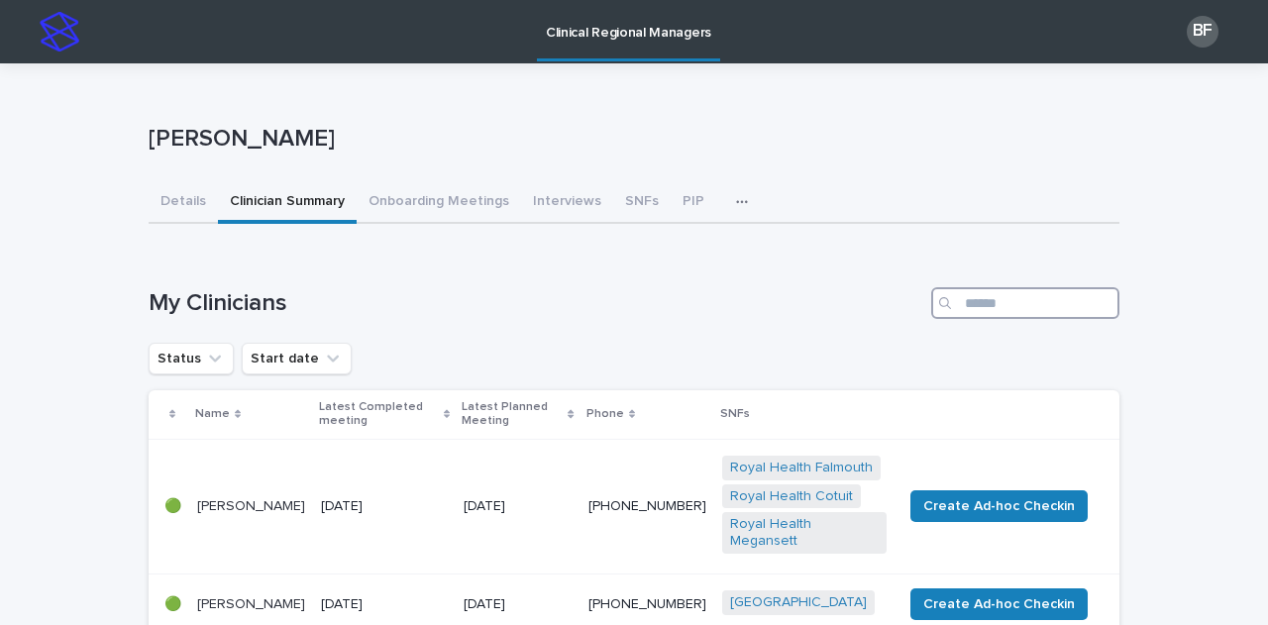
click at [1002, 311] on input "Search" at bounding box center [1025, 303] width 188 height 32
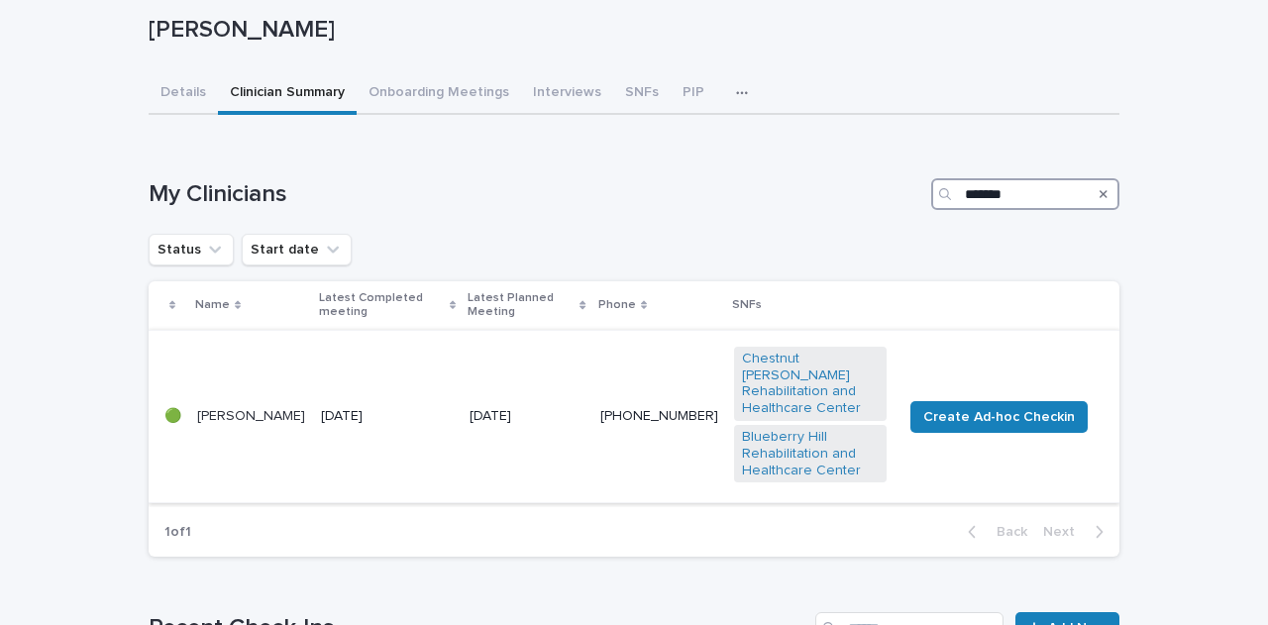
scroll to position [198, 0]
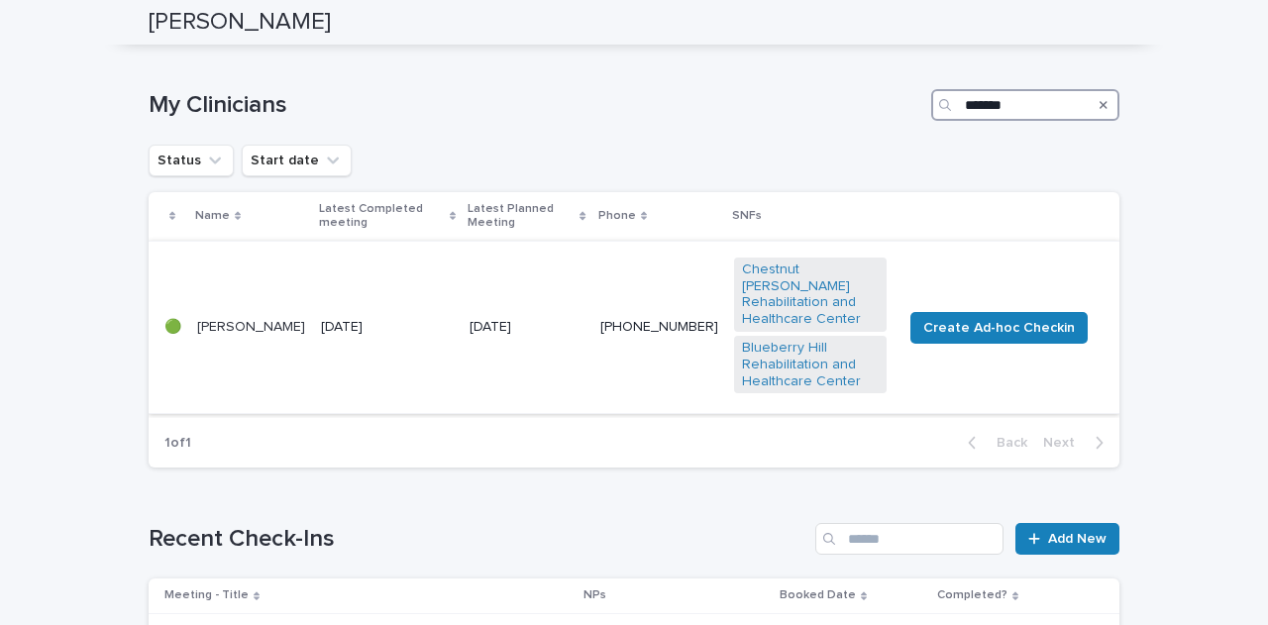
type input "*******"
click at [335, 340] on td "[DATE]" at bounding box center [387, 327] width 149 height 173
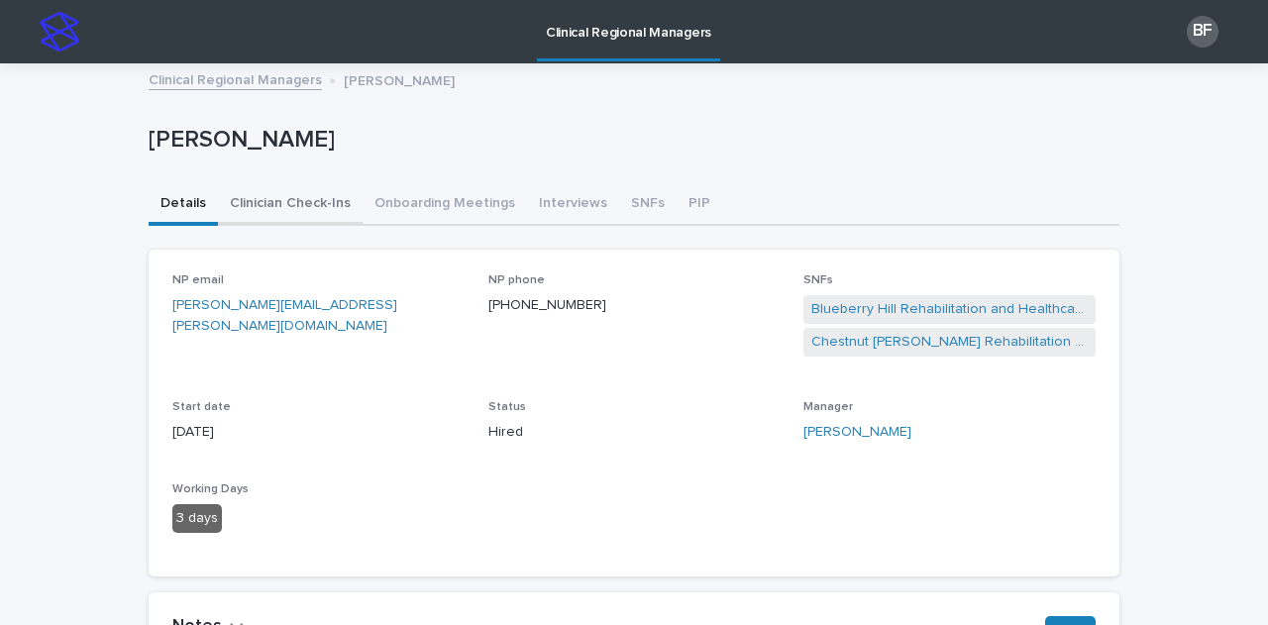
click at [323, 208] on button "Clinician Check-Ins" at bounding box center [290, 205] width 145 height 42
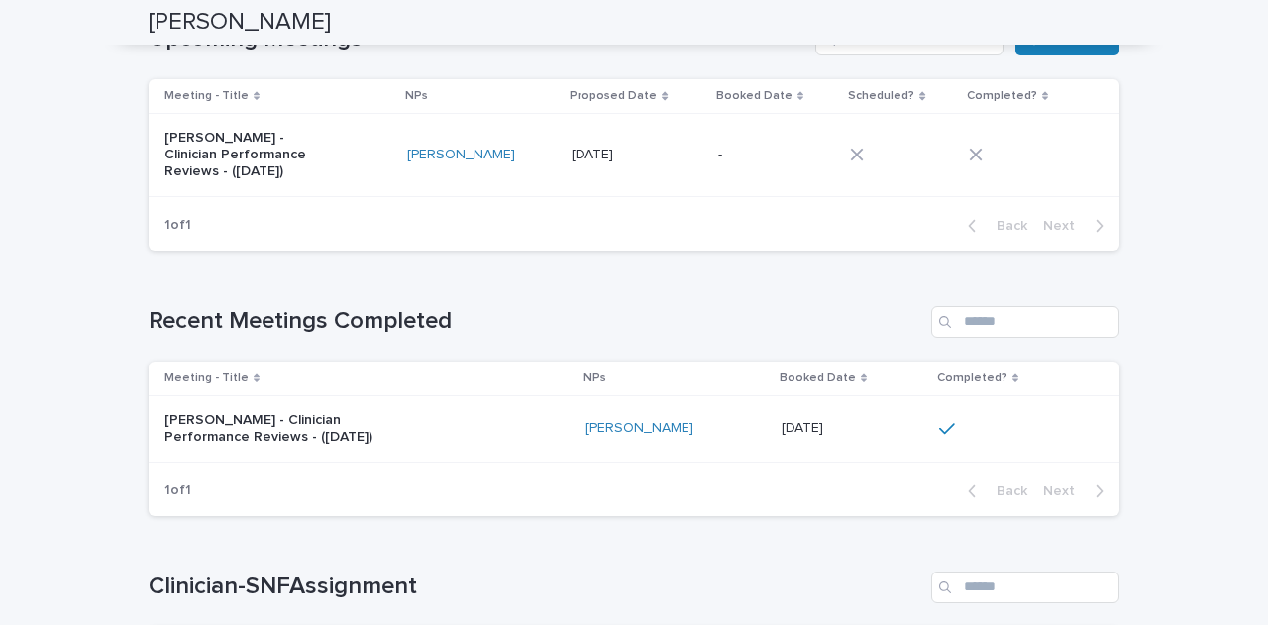
scroll to position [297, 0]
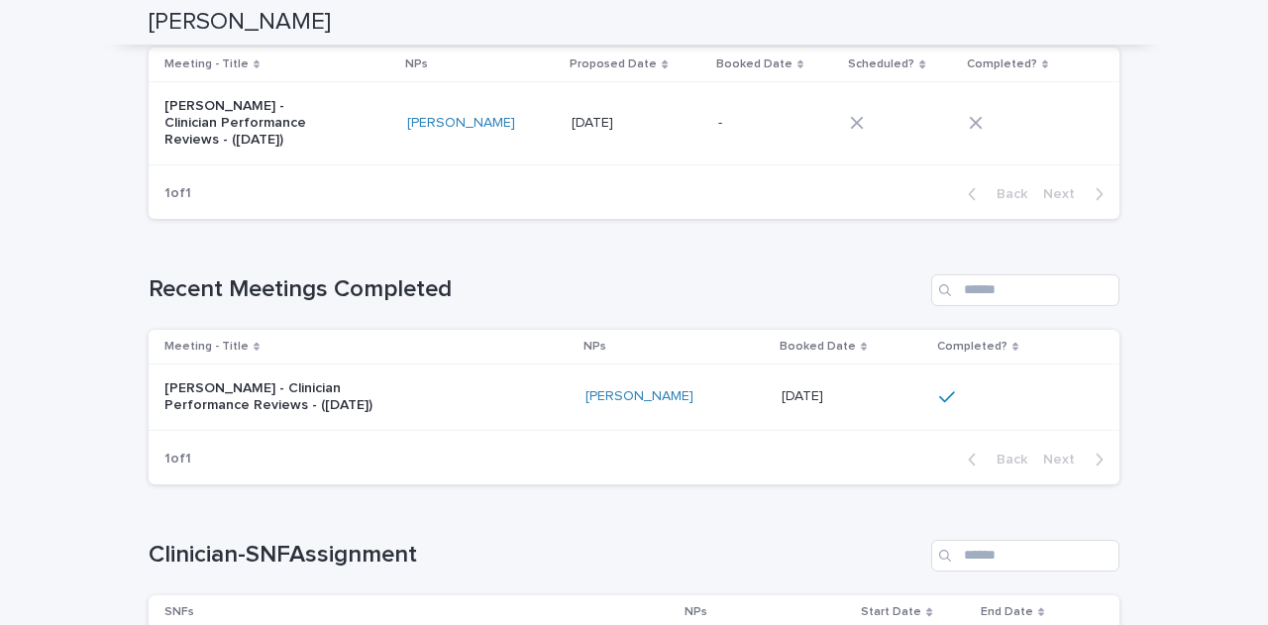
click at [448, 388] on div "[PERSON_NAME] - Clinician Performance Reviews - ([DATE])" at bounding box center [366, 397] width 405 height 50
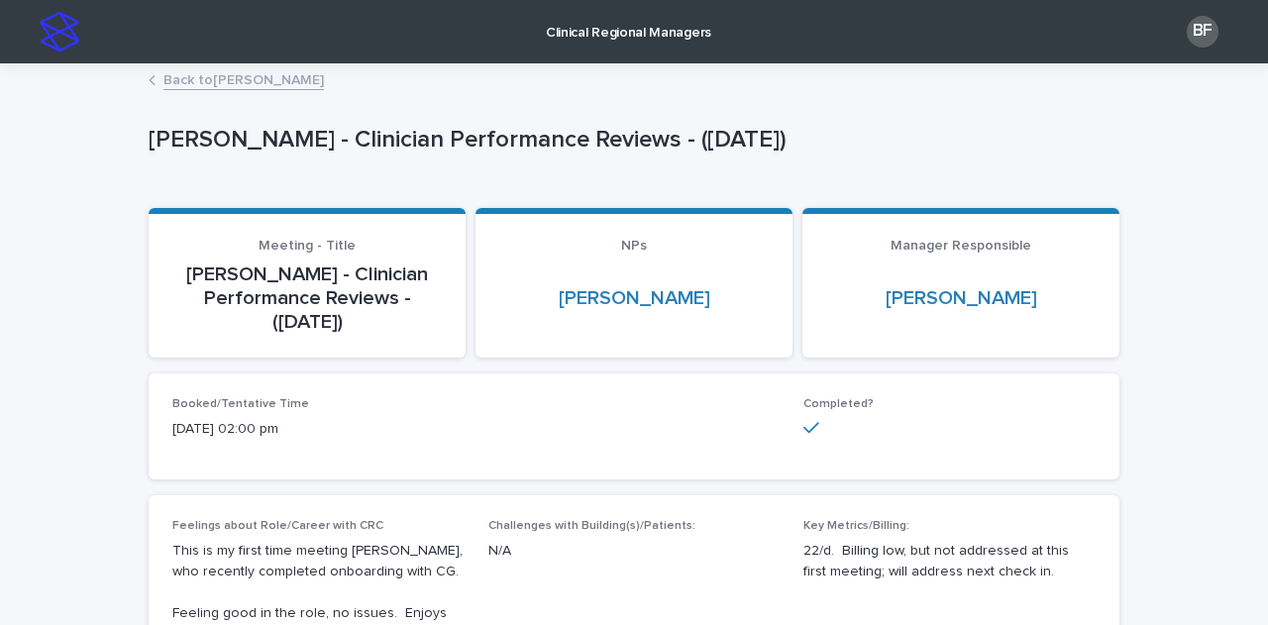
click at [240, 85] on link "Back to [PERSON_NAME]" at bounding box center [243, 78] width 160 height 23
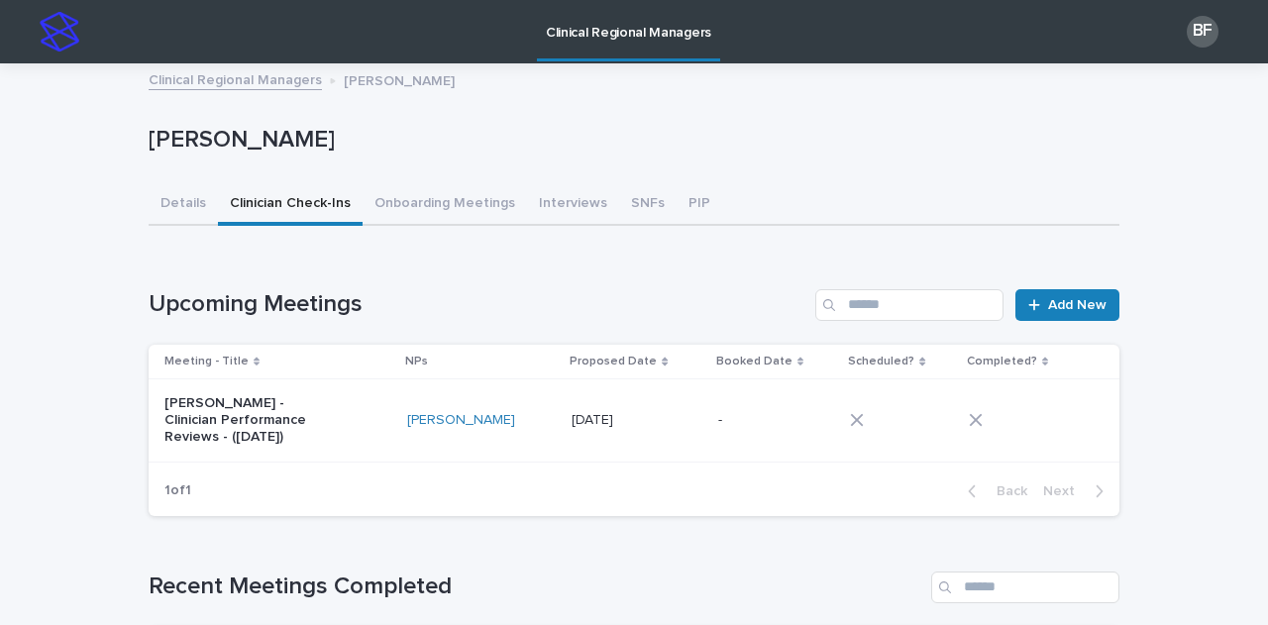
click at [200, 80] on link "Clinical Regional Managers" at bounding box center [235, 78] width 173 height 23
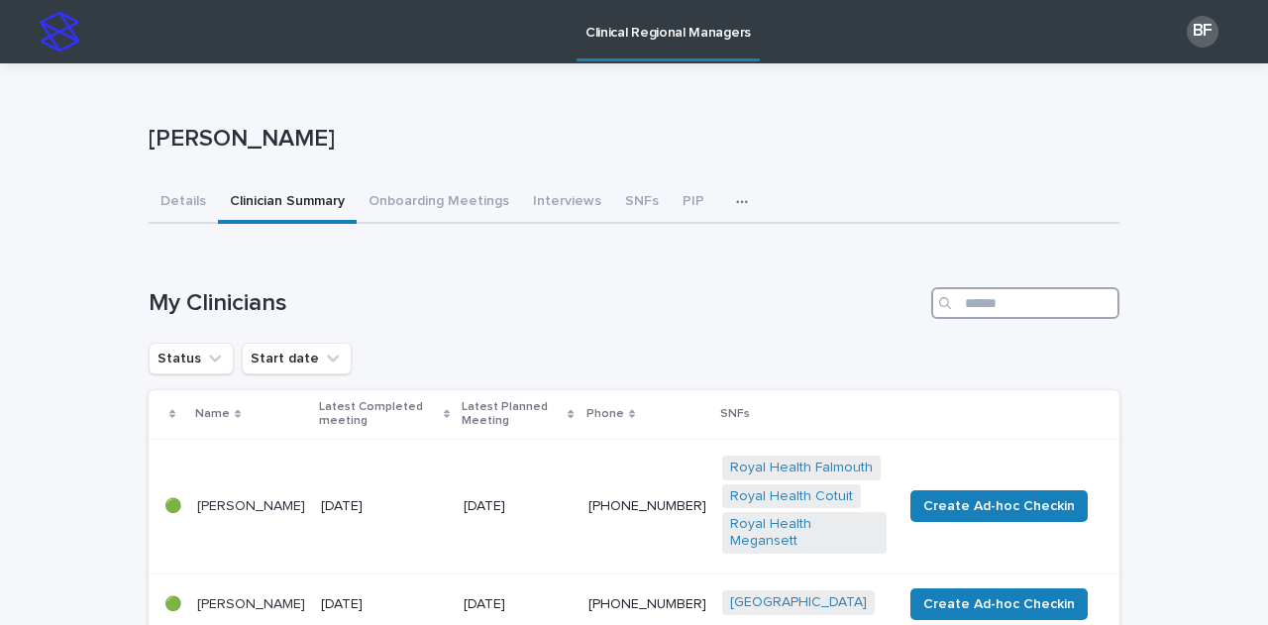
click at [1050, 306] on input "Search" at bounding box center [1025, 303] width 188 height 32
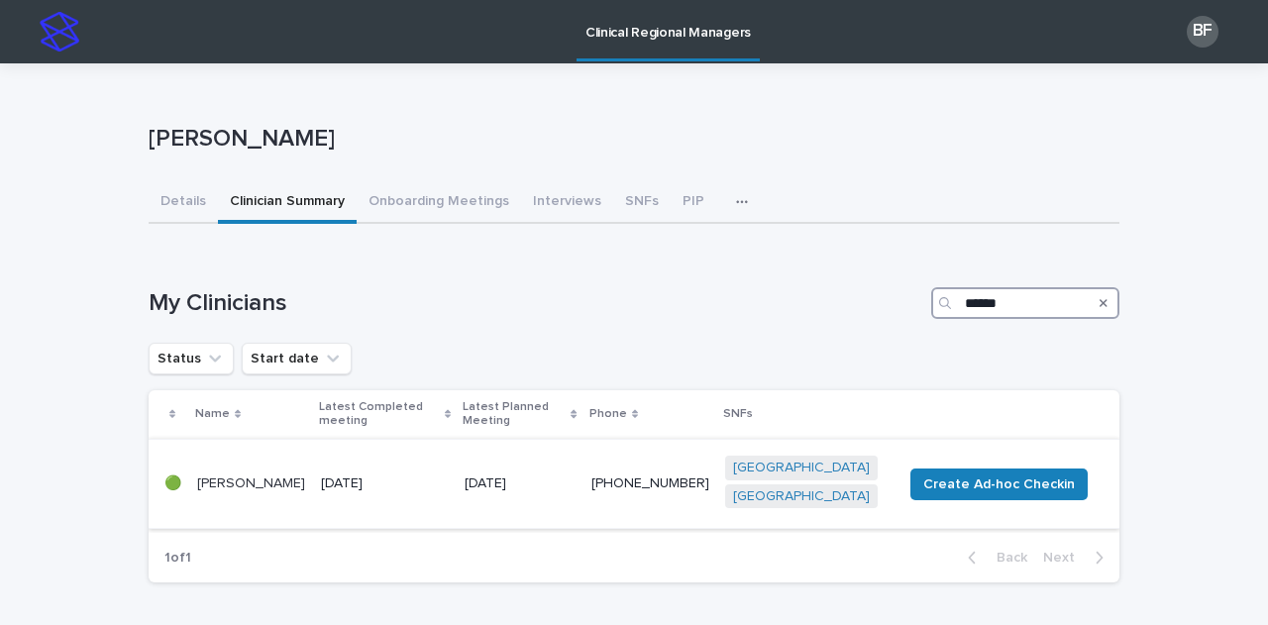
type input "******"
click at [367, 447] on td "[DATE]" at bounding box center [385, 484] width 144 height 90
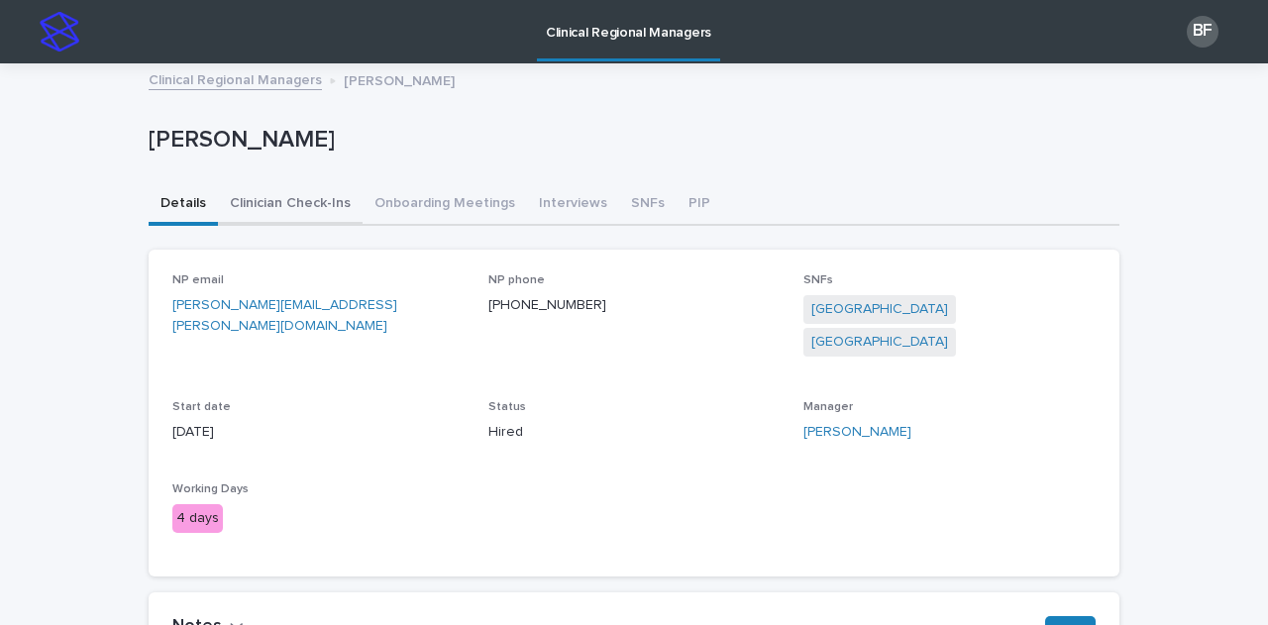
click at [266, 216] on button "Clinician Check-Ins" at bounding box center [290, 205] width 145 height 42
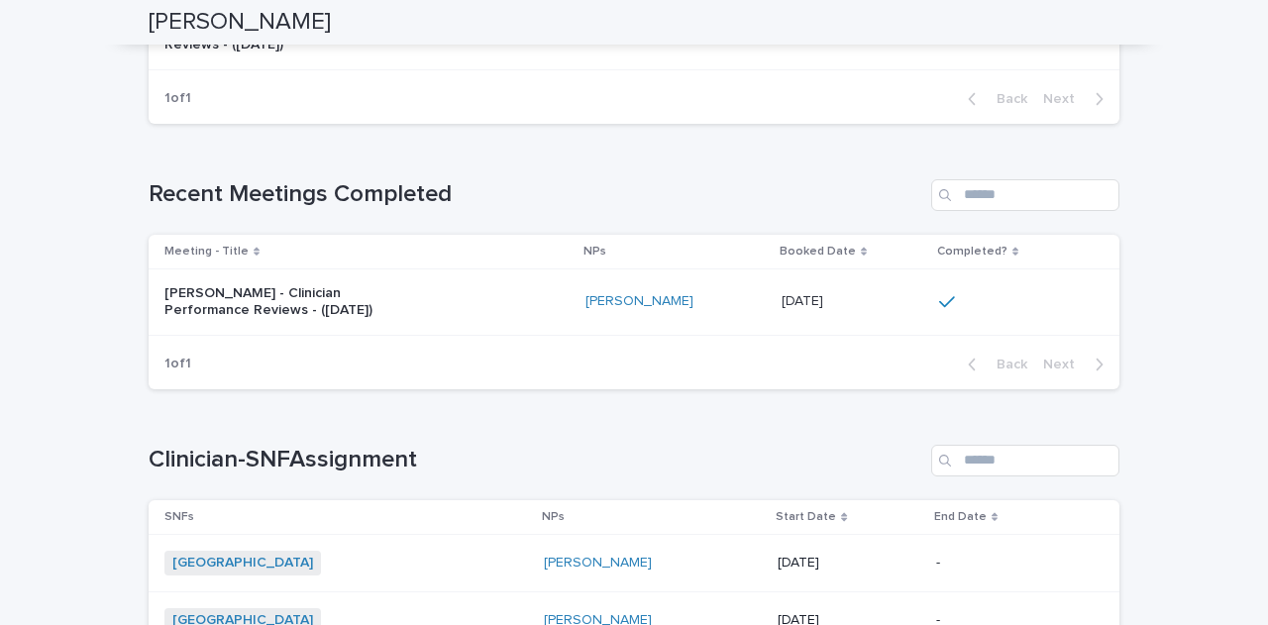
scroll to position [396, 0]
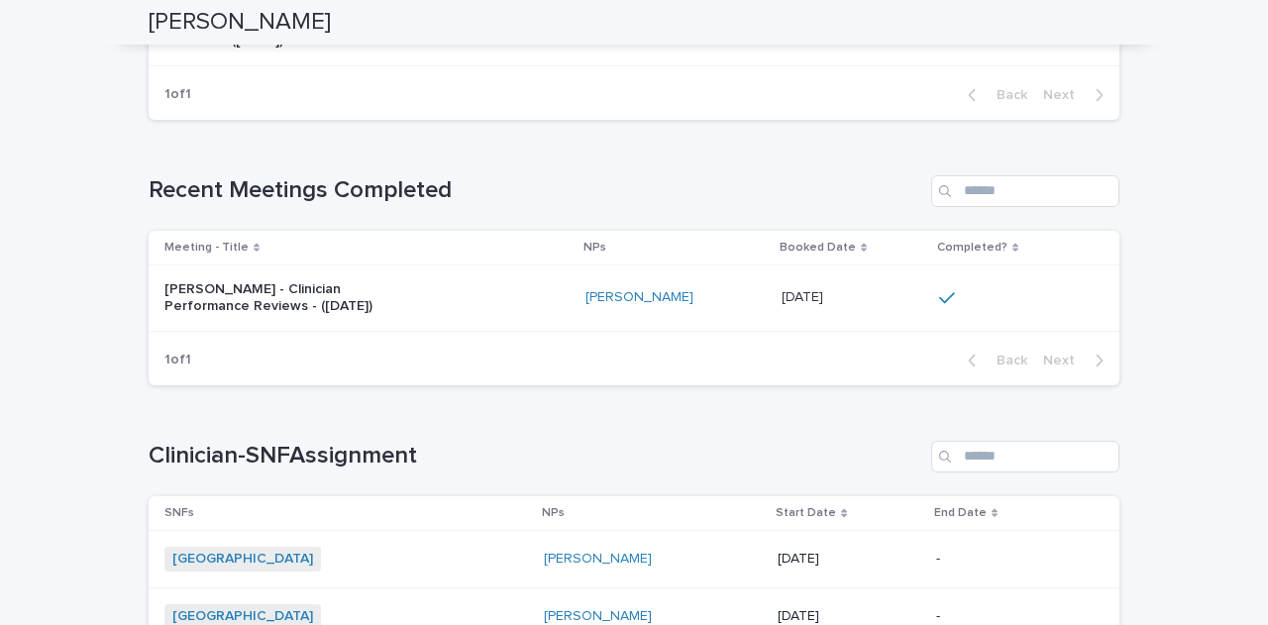
click at [508, 284] on div "[PERSON_NAME] - Clinician Performance Reviews - ([DATE])" at bounding box center [366, 298] width 405 height 50
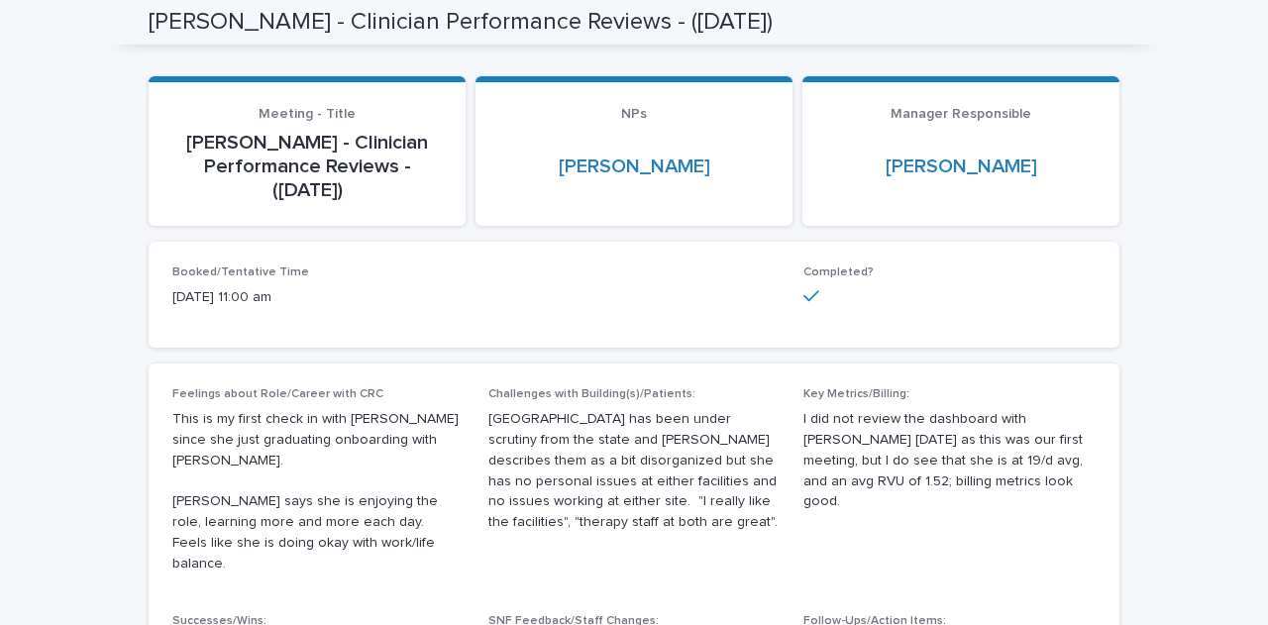
scroll to position [45, 0]
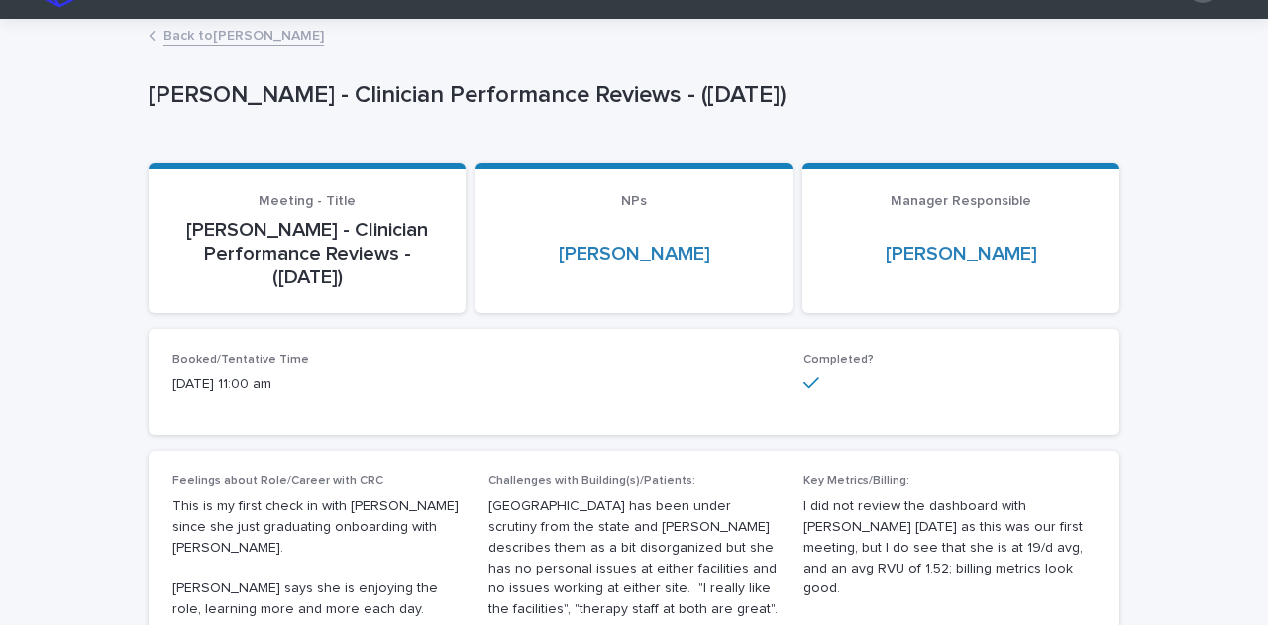
click at [180, 42] on link "Back to [PERSON_NAME]" at bounding box center [243, 34] width 160 height 23
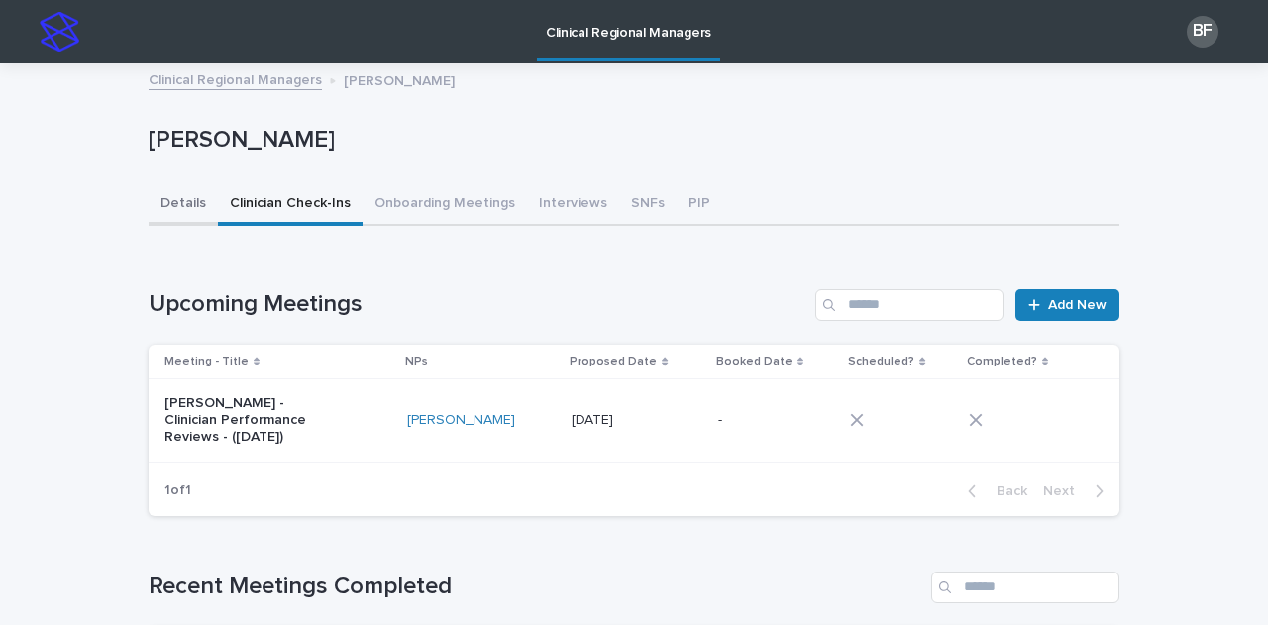
click at [162, 203] on button "Details" at bounding box center [183, 205] width 69 height 42
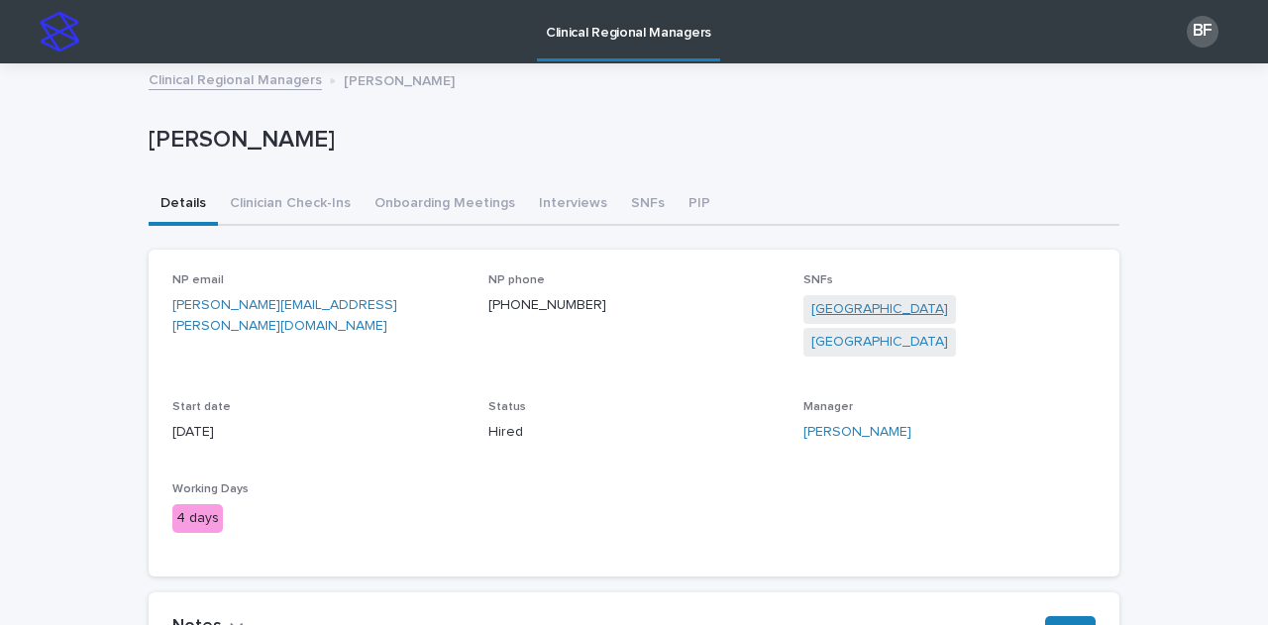
click at [814, 314] on link "[GEOGRAPHIC_DATA]" at bounding box center [879, 309] width 137 height 21
click at [948, 332] on link "[GEOGRAPHIC_DATA]" at bounding box center [879, 342] width 137 height 21
click at [302, 209] on button "Clinician Check-Ins" at bounding box center [290, 205] width 145 height 42
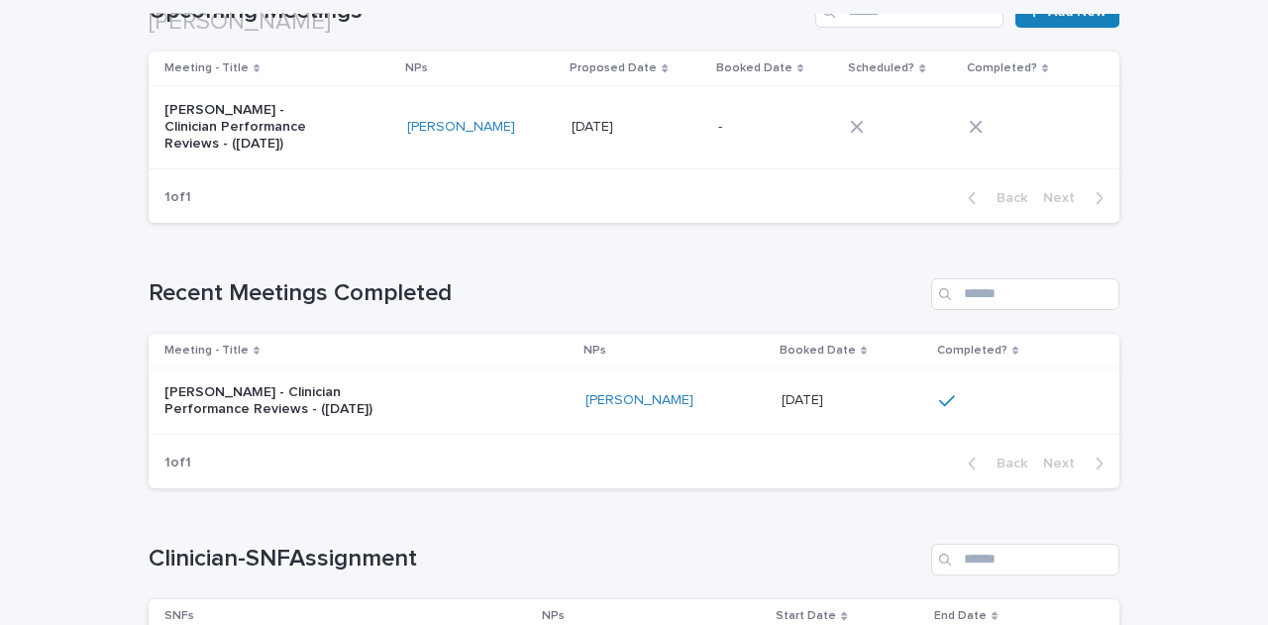
scroll to position [297, 0]
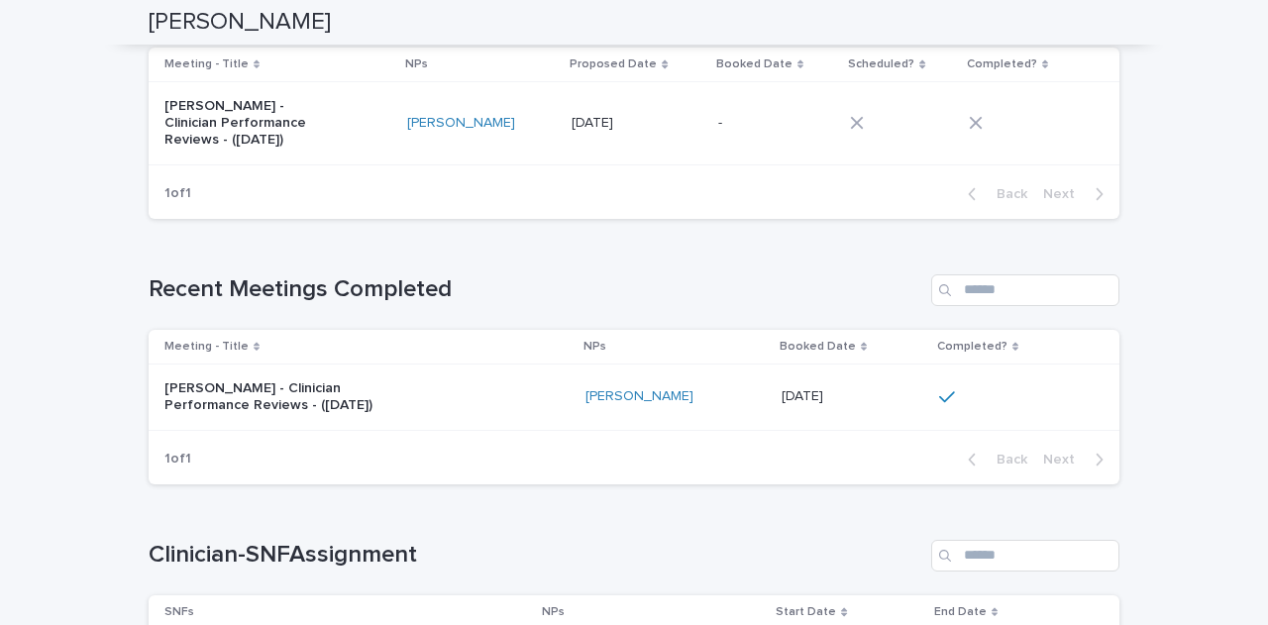
click at [529, 392] on div "[PERSON_NAME] - Clinician Performance Reviews - ([DATE])" at bounding box center [366, 397] width 405 height 50
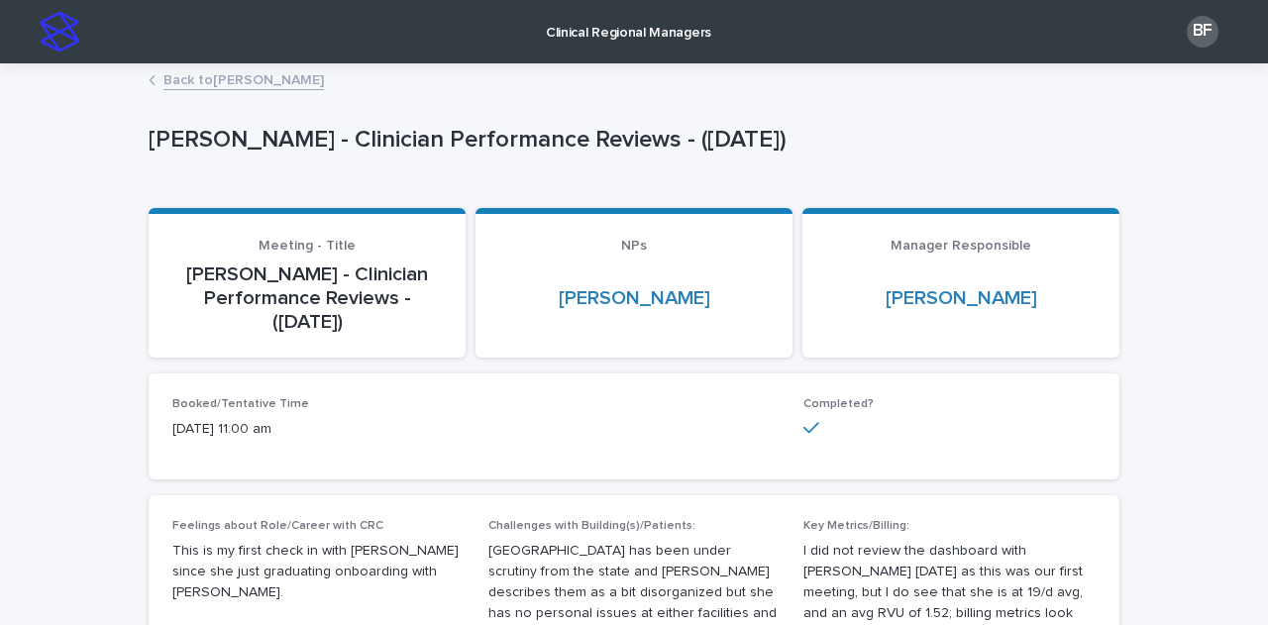
click at [196, 78] on link "Back to [PERSON_NAME]" at bounding box center [243, 78] width 160 height 23
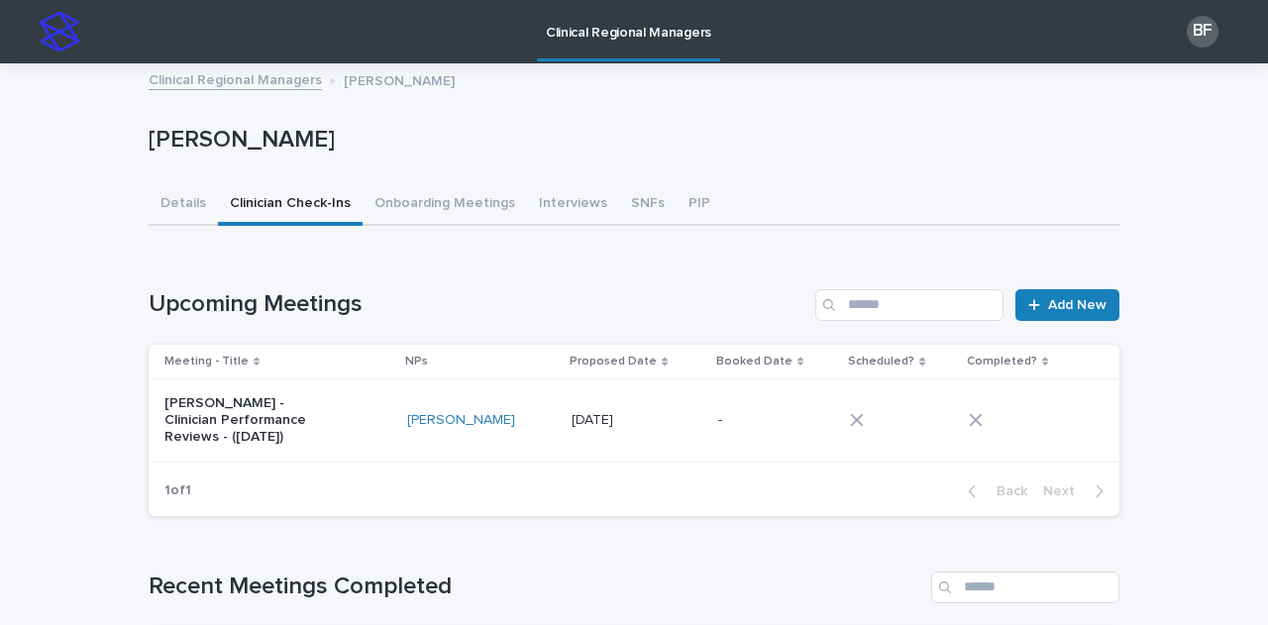
click at [192, 78] on link "Clinical Regional Managers" at bounding box center [235, 78] width 173 height 23
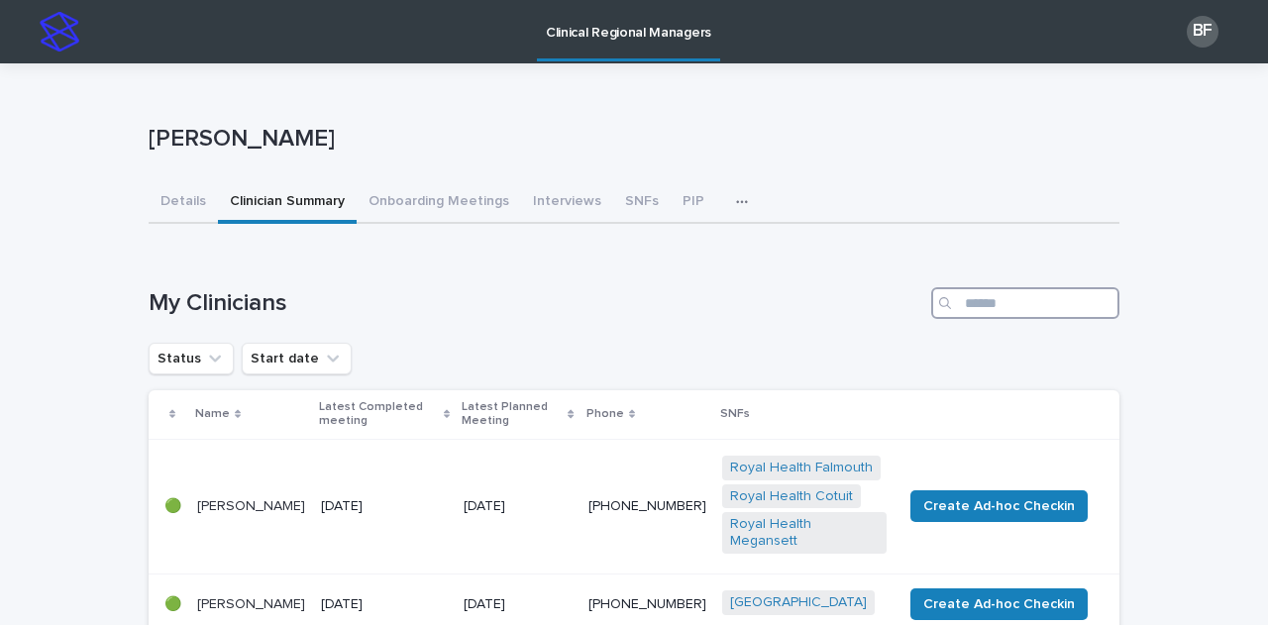
click at [1009, 298] on input "Search" at bounding box center [1025, 303] width 188 height 32
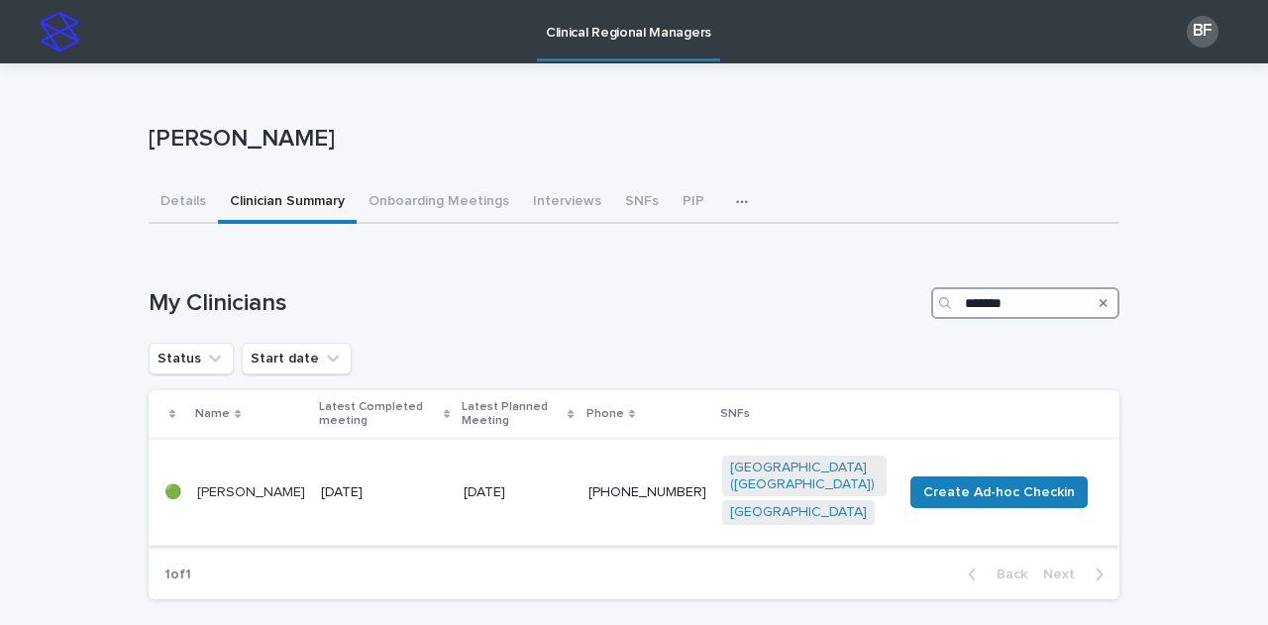
type input "*******"
click at [323, 462] on td "[DATE]" at bounding box center [384, 492] width 143 height 106
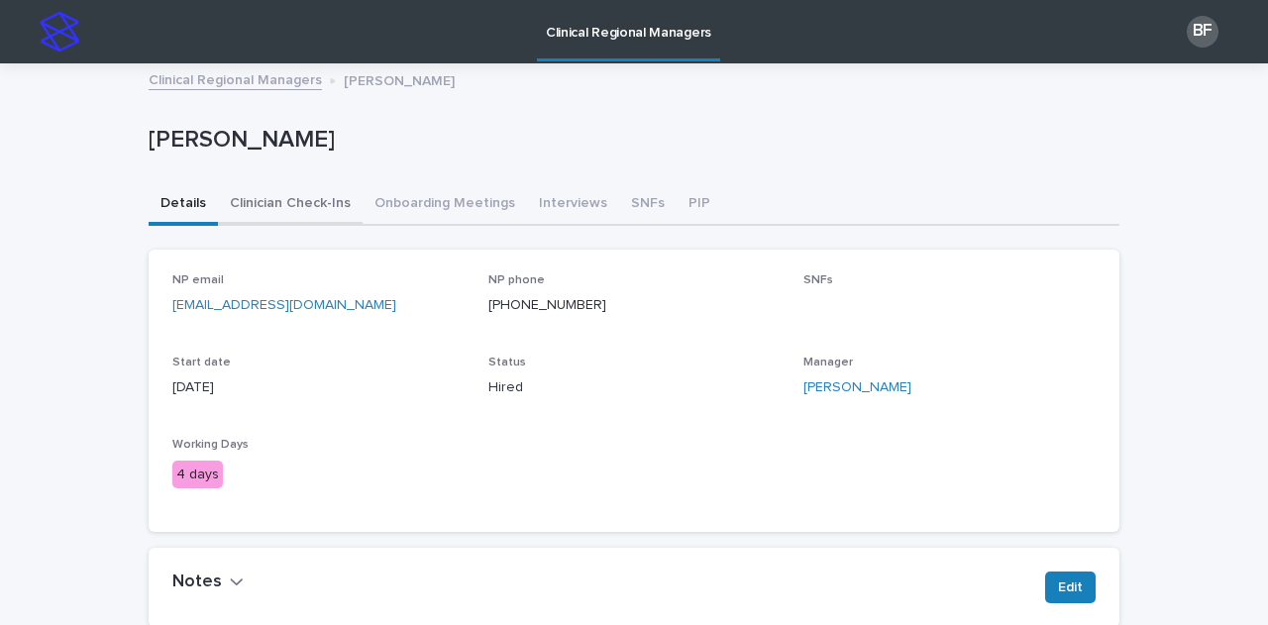
click at [302, 201] on button "Clinician Check-Ins" at bounding box center [290, 205] width 145 height 42
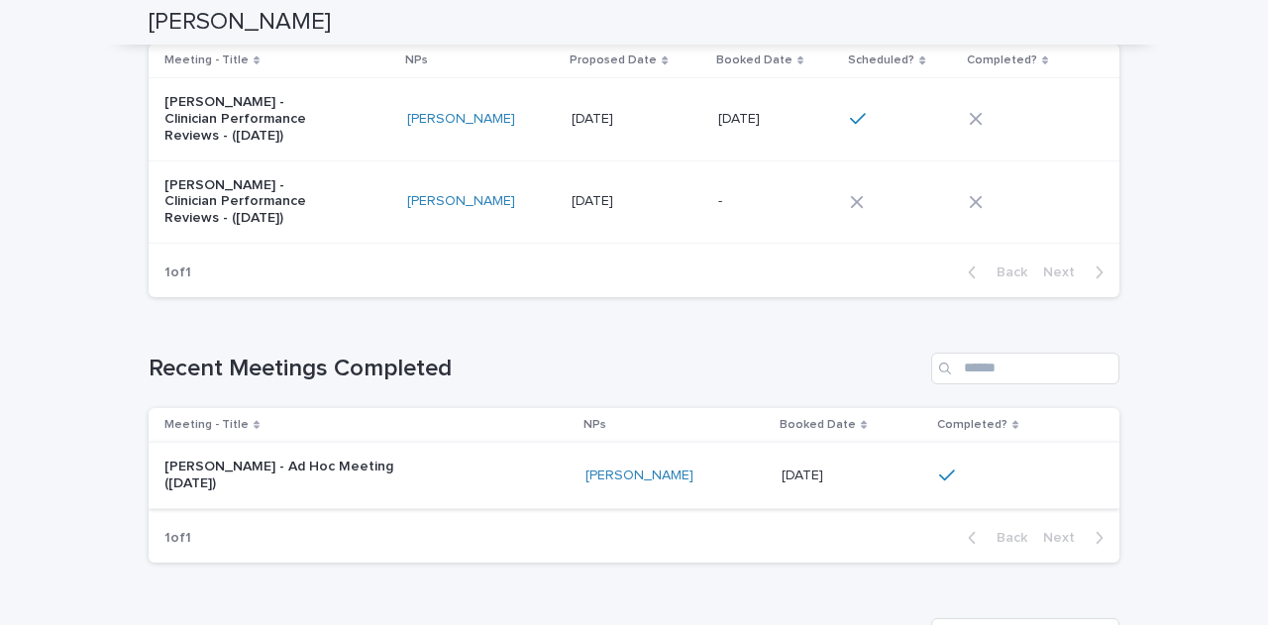
scroll to position [396, 0]
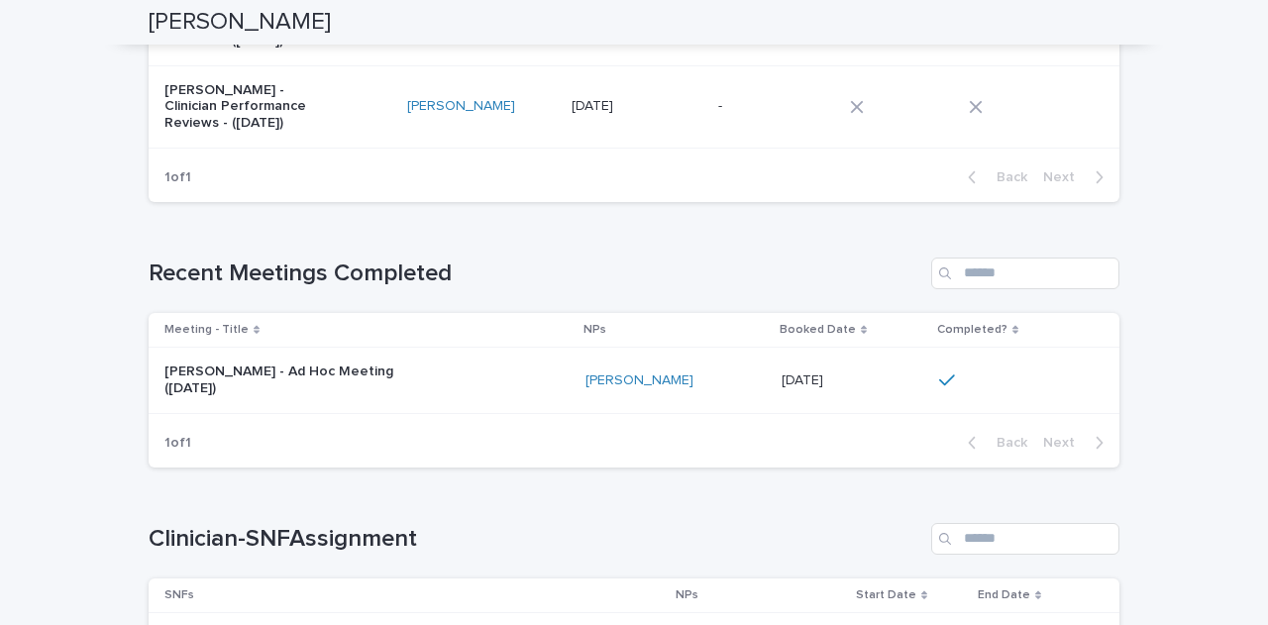
click at [500, 371] on div "[PERSON_NAME] - Ad Hoc Meeting ([DATE])" at bounding box center [366, 381] width 405 height 50
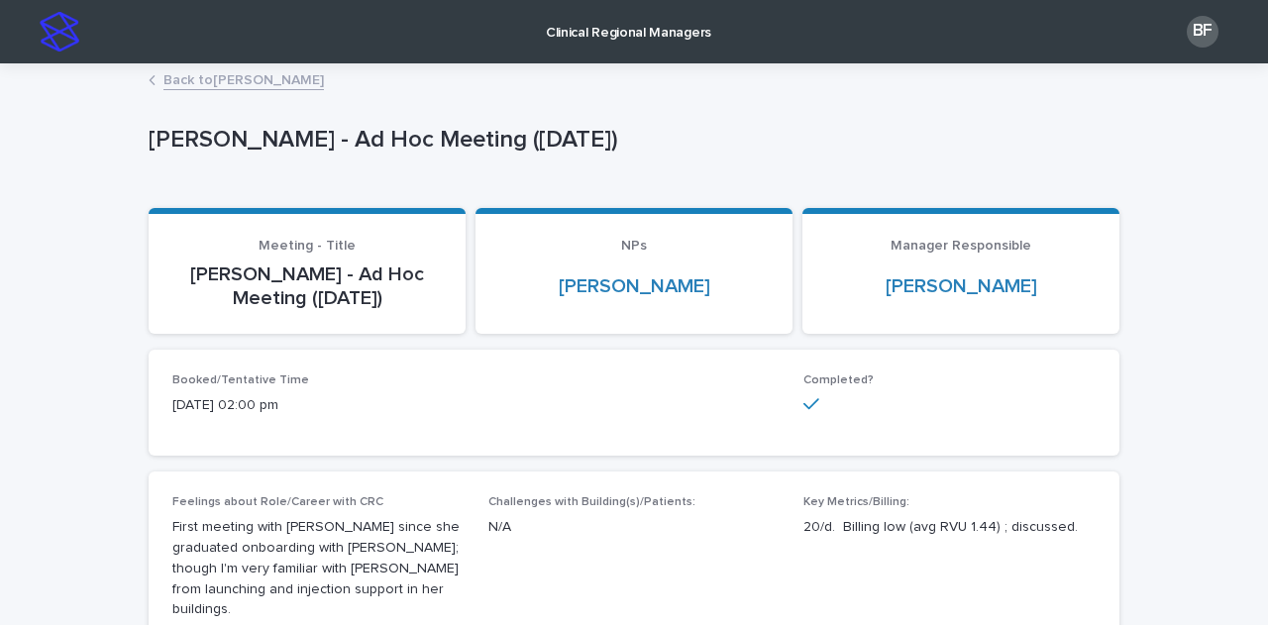
click at [163, 82] on link "Back to [PERSON_NAME]" at bounding box center [243, 78] width 160 height 23
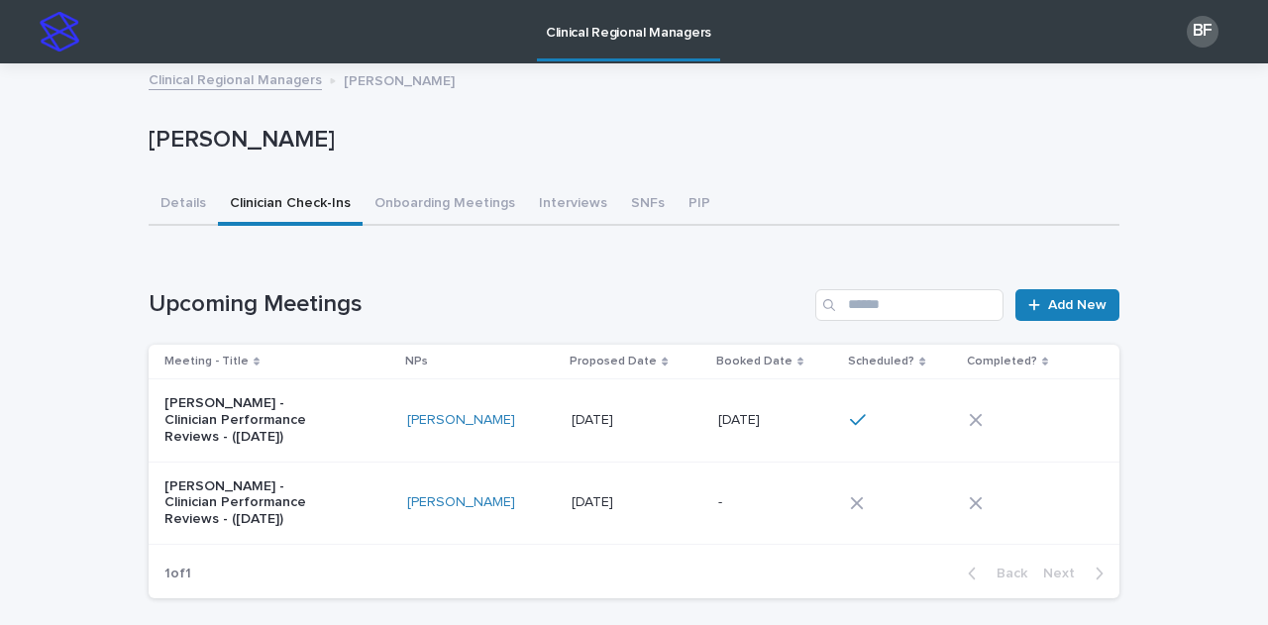
click at [183, 84] on link "Clinical Regional Managers" at bounding box center [235, 78] width 173 height 23
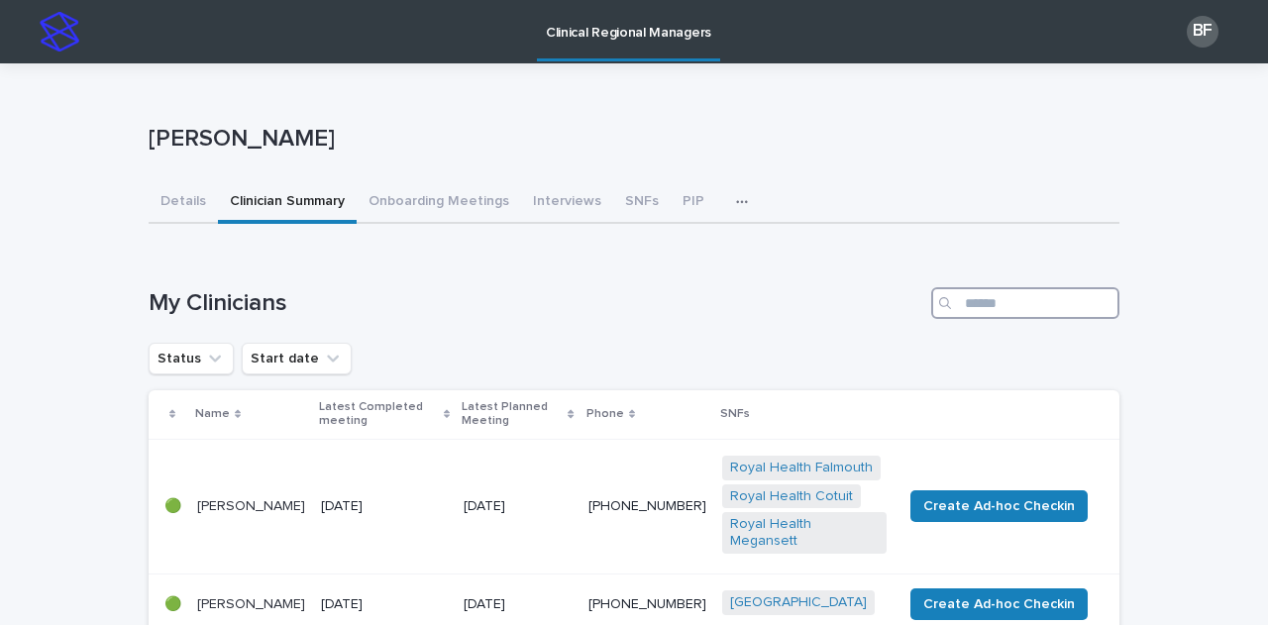
click at [998, 305] on input "Search" at bounding box center [1025, 303] width 188 height 32
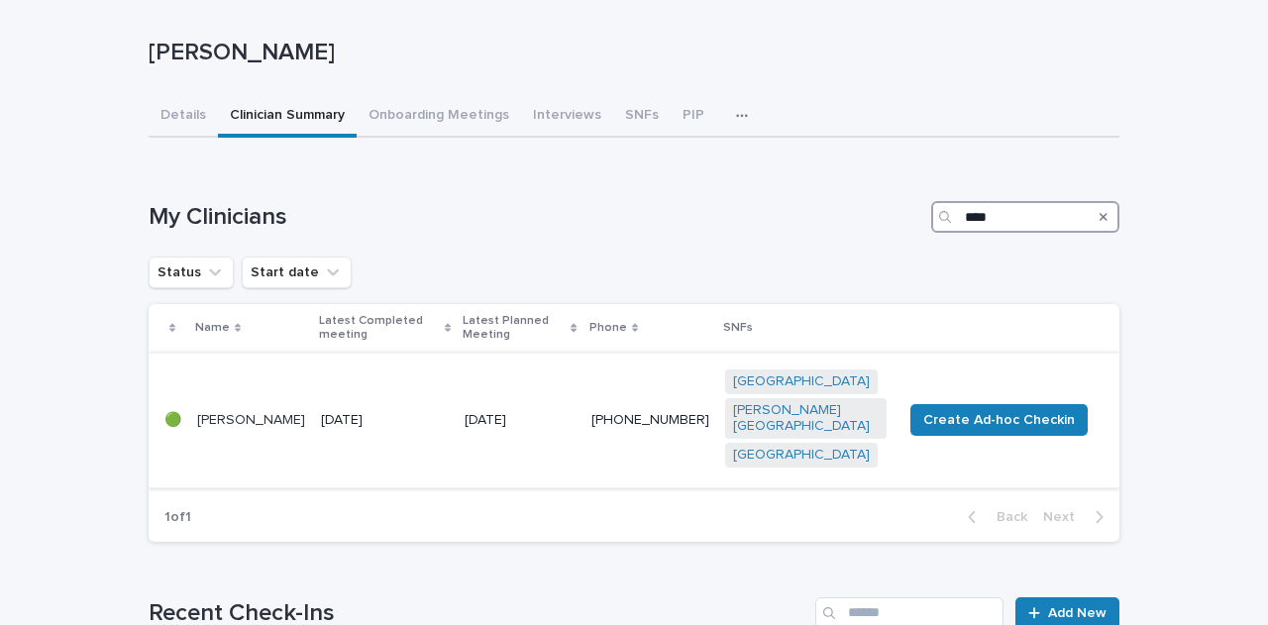
scroll to position [198, 0]
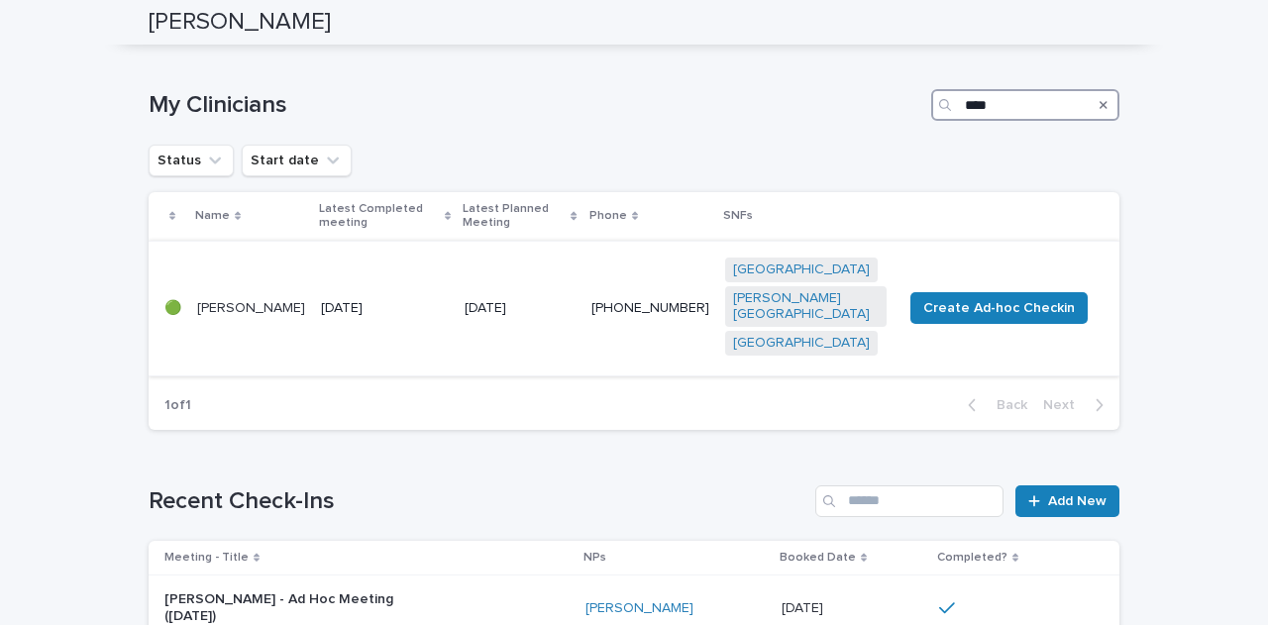
type input "****"
click at [375, 268] on td "[DATE]" at bounding box center [385, 308] width 144 height 135
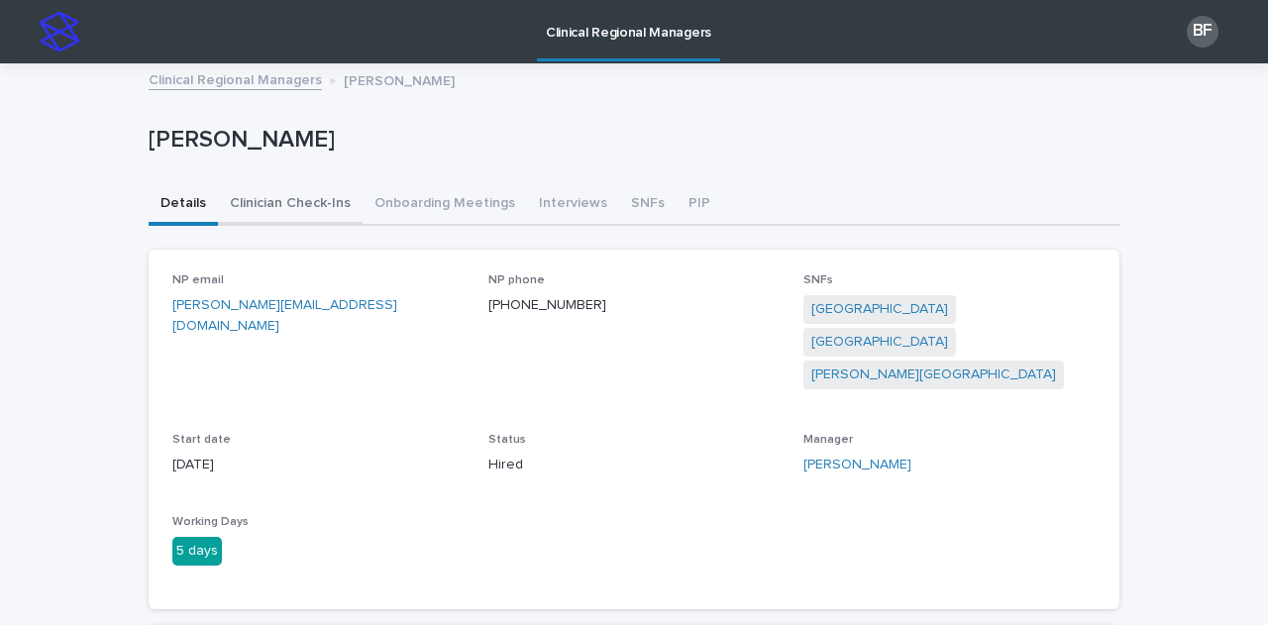
click at [285, 208] on button "Clinician Check-Ins" at bounding box center [290, 205] width 145 height 42
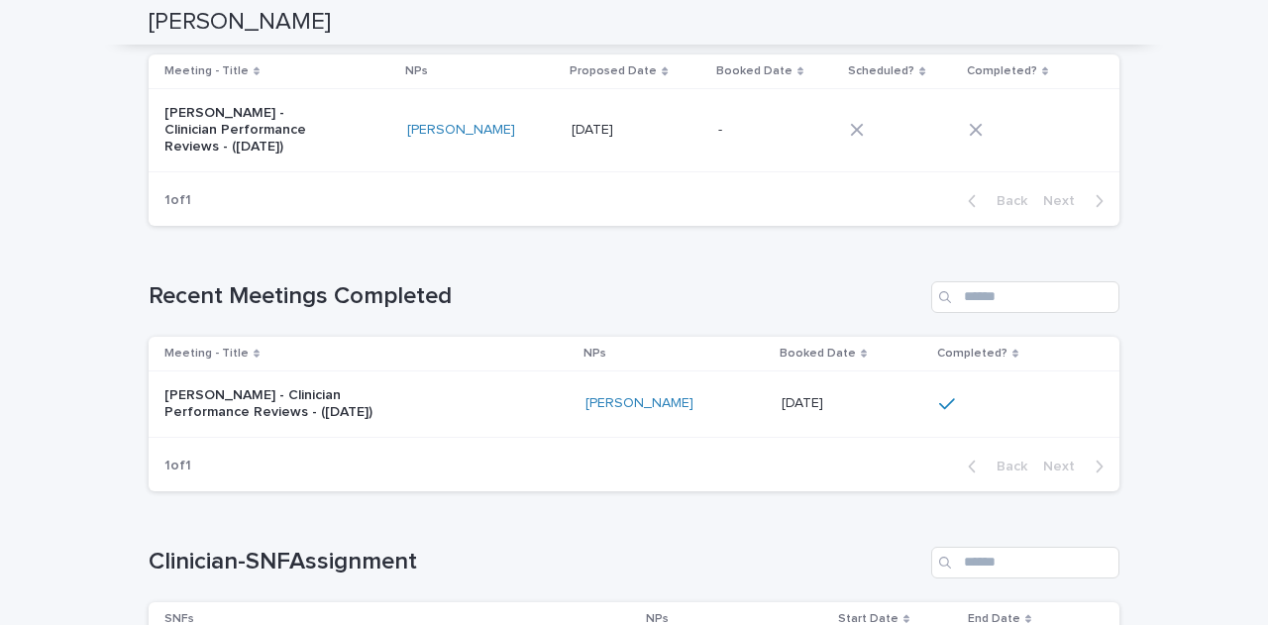
scroll to position [396, 0]
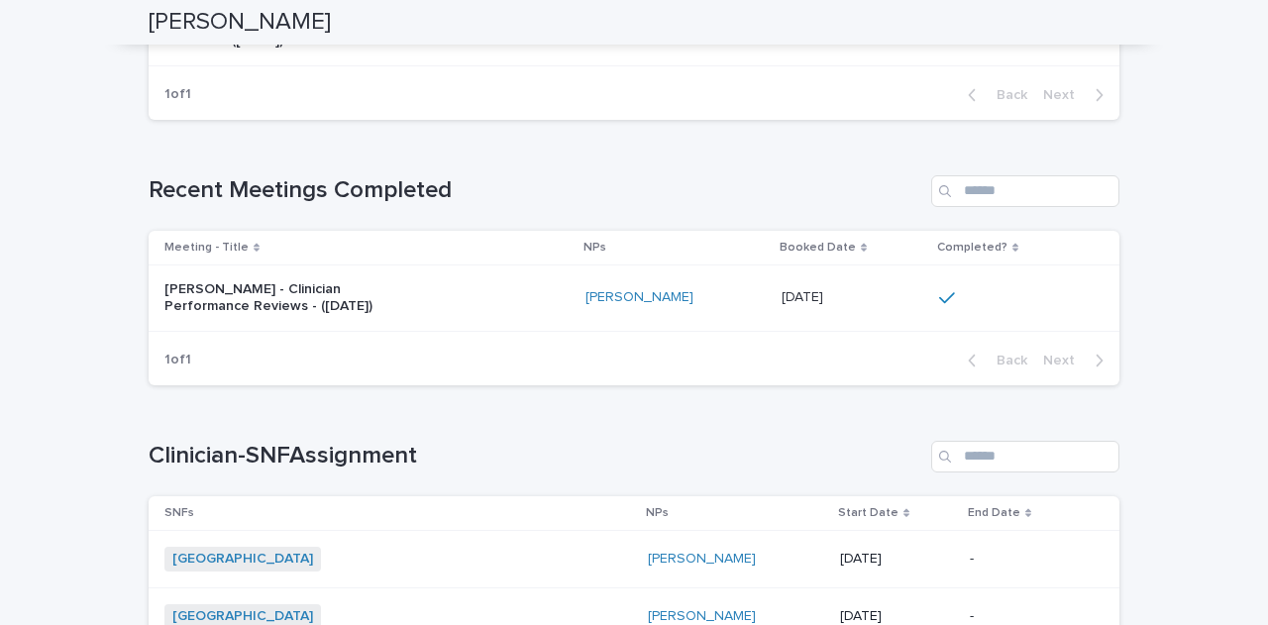
click at [463, 299] on div "[PERSON_NAME] - Clinician Performance Reviews - ([DATE])" at bounding box center [366, 298] width 405 height 50
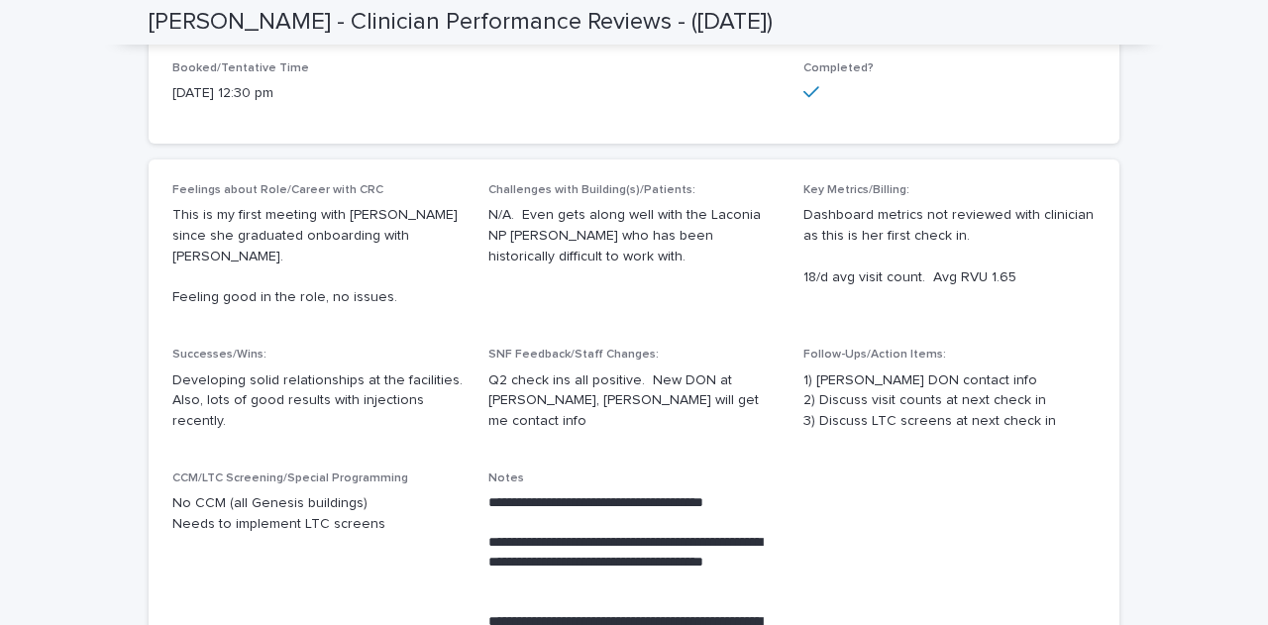
scroll to position [99, 0]
